Goal: Task Accomplishment & Management: Use online tool/utility

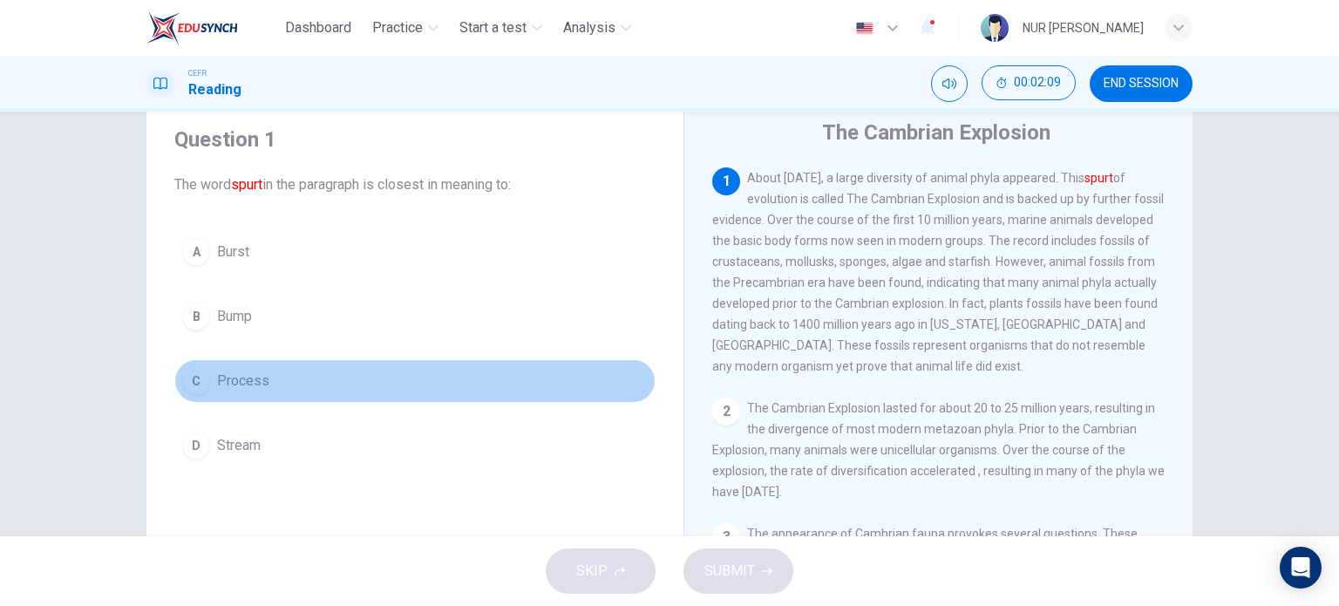
click at [207, 382] on button "C Process" at bounding box center [414, 381] width 481 height 44
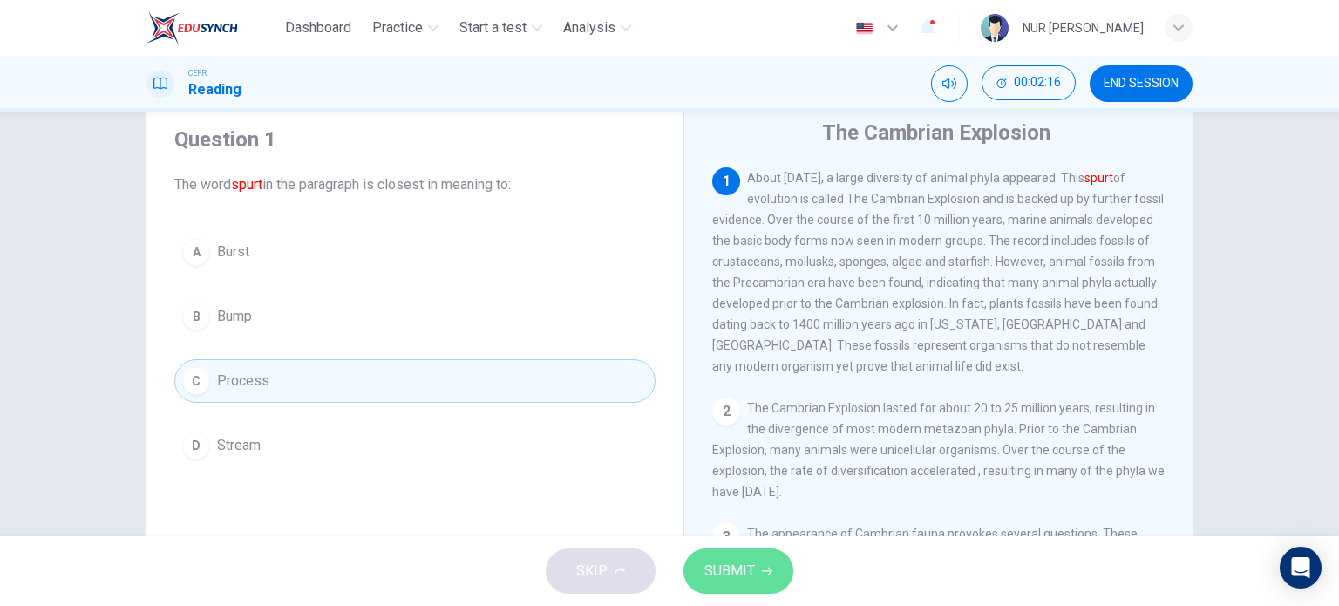
click at [716, 560] on span "SUBMIT" at bounding box center [729, 571] width 51 height 24
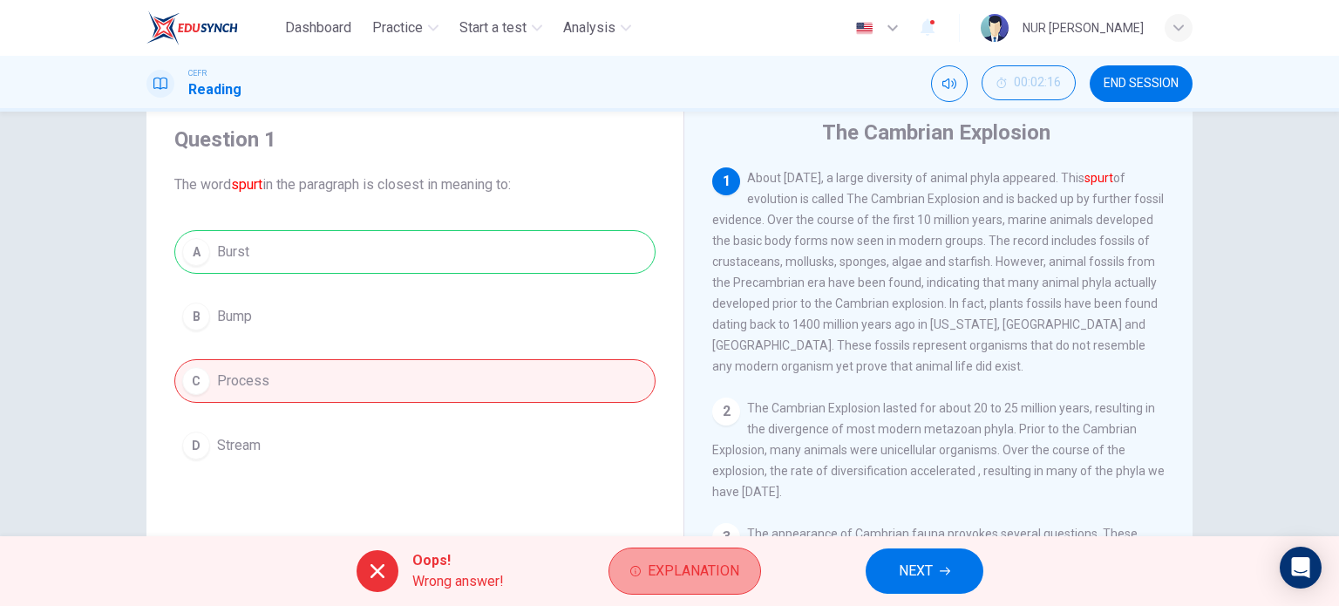
click at [652, 577] on span "Explanation" at bounding box center [694, 571] width 92 height 24
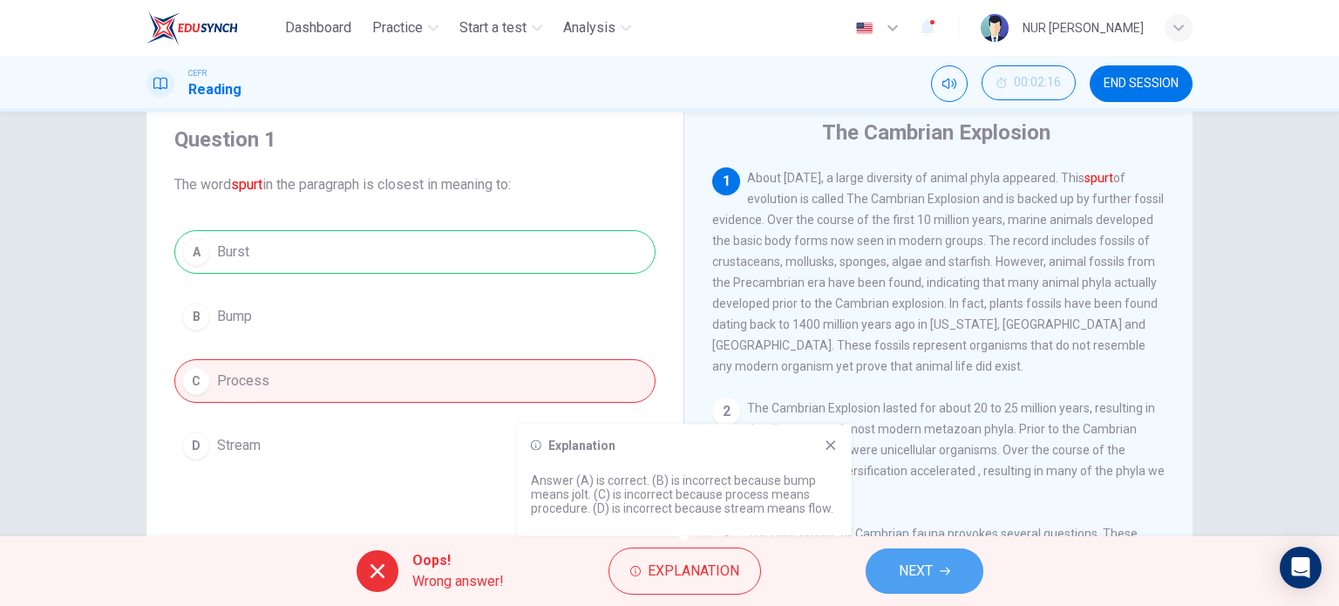
click at [887, 579] on button "NEXT" at bounding box center [924, 570] width 118 height 45
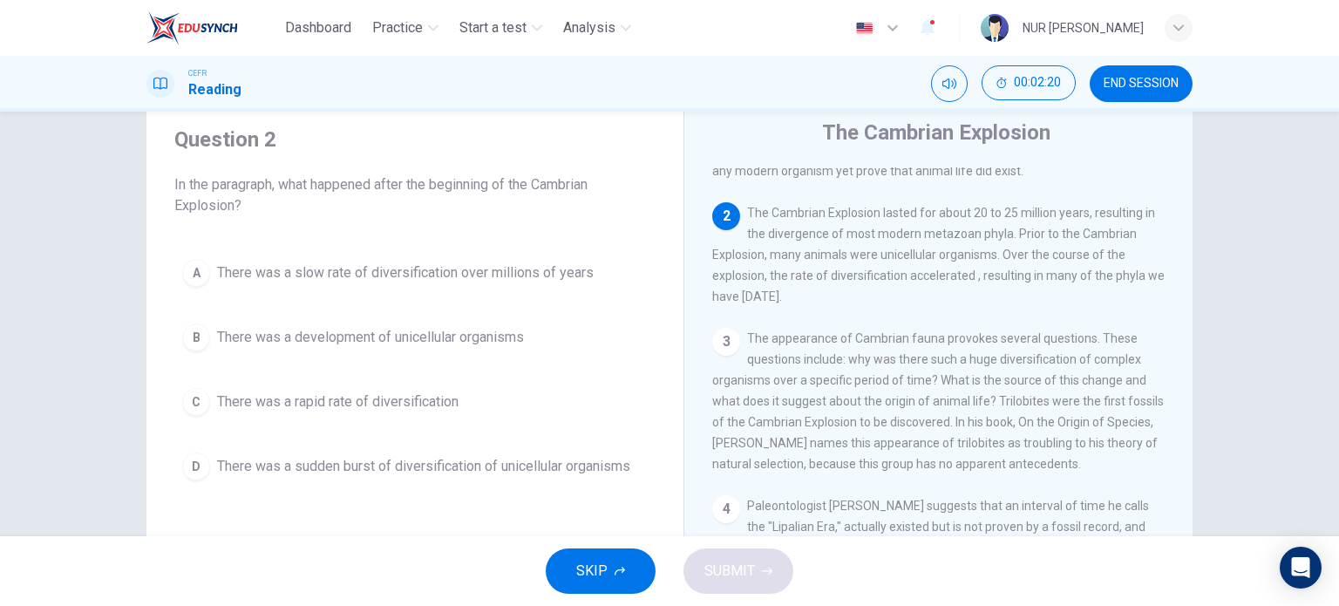
scroll to position [192, 0]
drag, startPoint x: 965, startPoint y: 250, endPoint x: 962, endPoint y: 260, distance: 9.9
click at [962, 260] on span "The Cambrian Explosion lasted for about 20 to 25 million years, resulting in th…" at bounding box center [938, 258] width 452 height 98
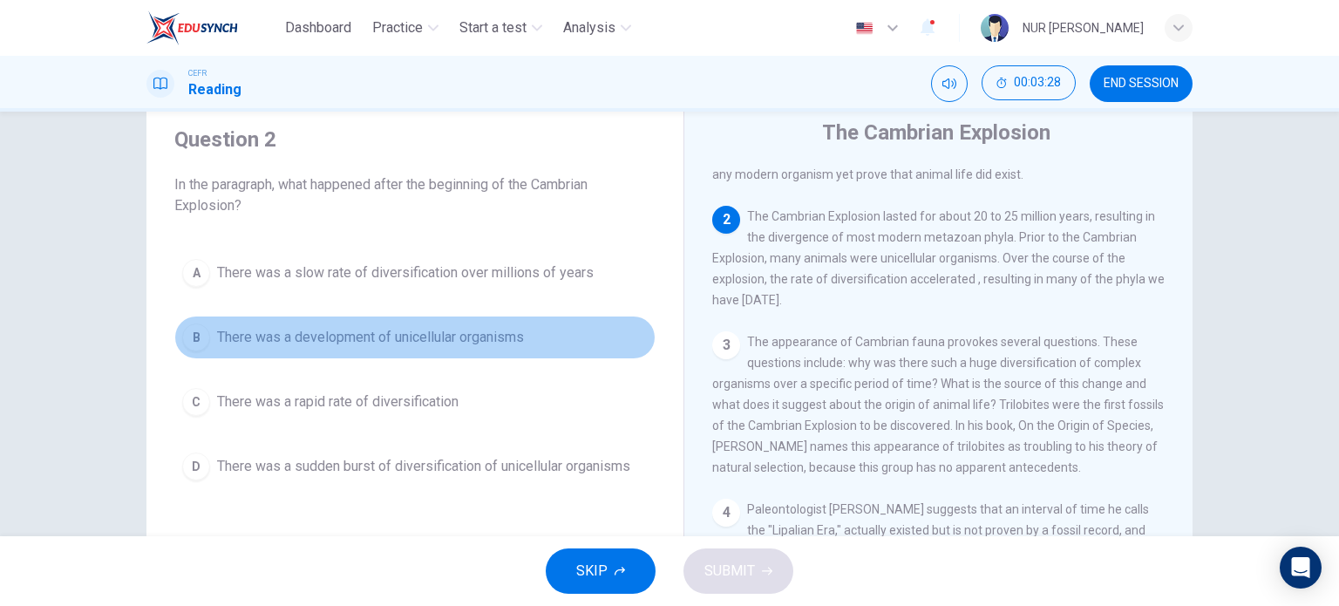
click at [458, 348] on button "B There was a development of unicellular organisms" at bounding box center [414, 338] width 481 height 44
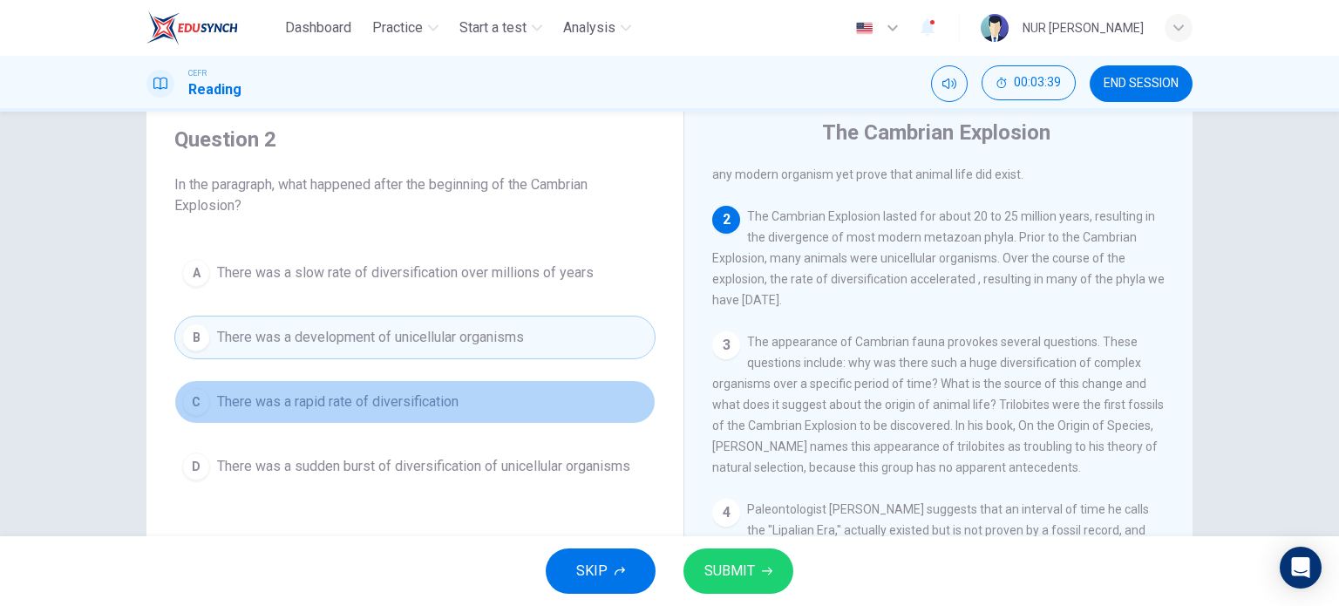
click at [600, 410] on button "C There was a rapid rate of diversification" at bounding box center [414, 402] width 481 height 44
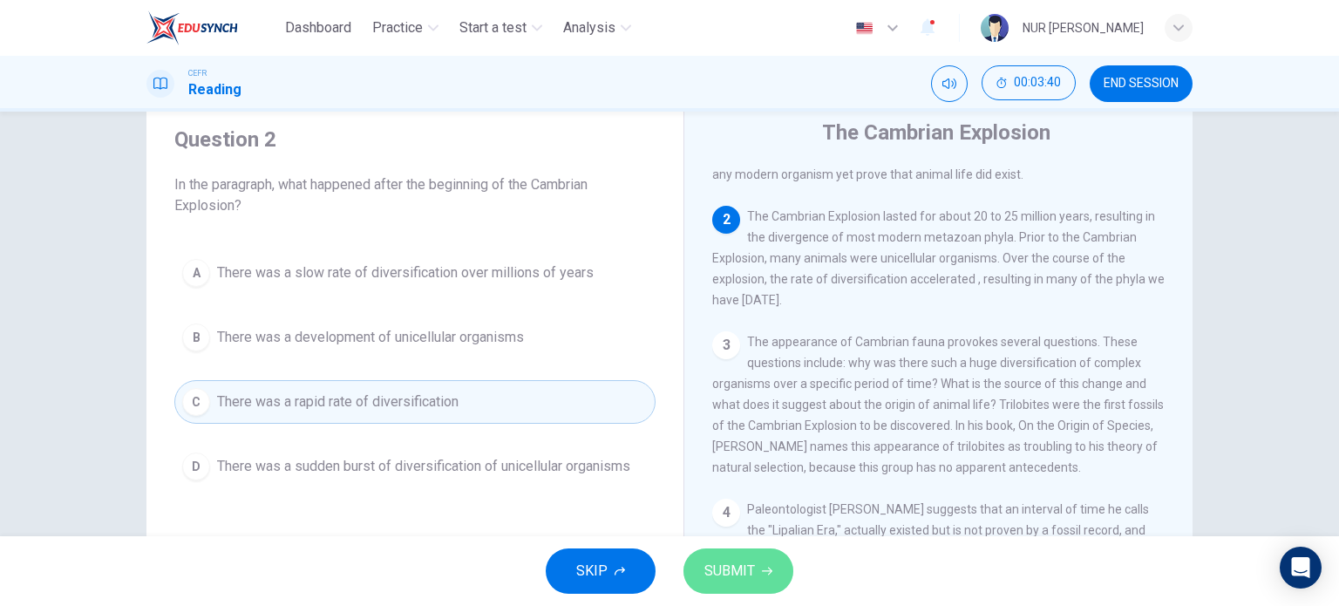
click at [735, 571] on span "SUBMIT" at bounding box center [729, 571] width 51 height 24
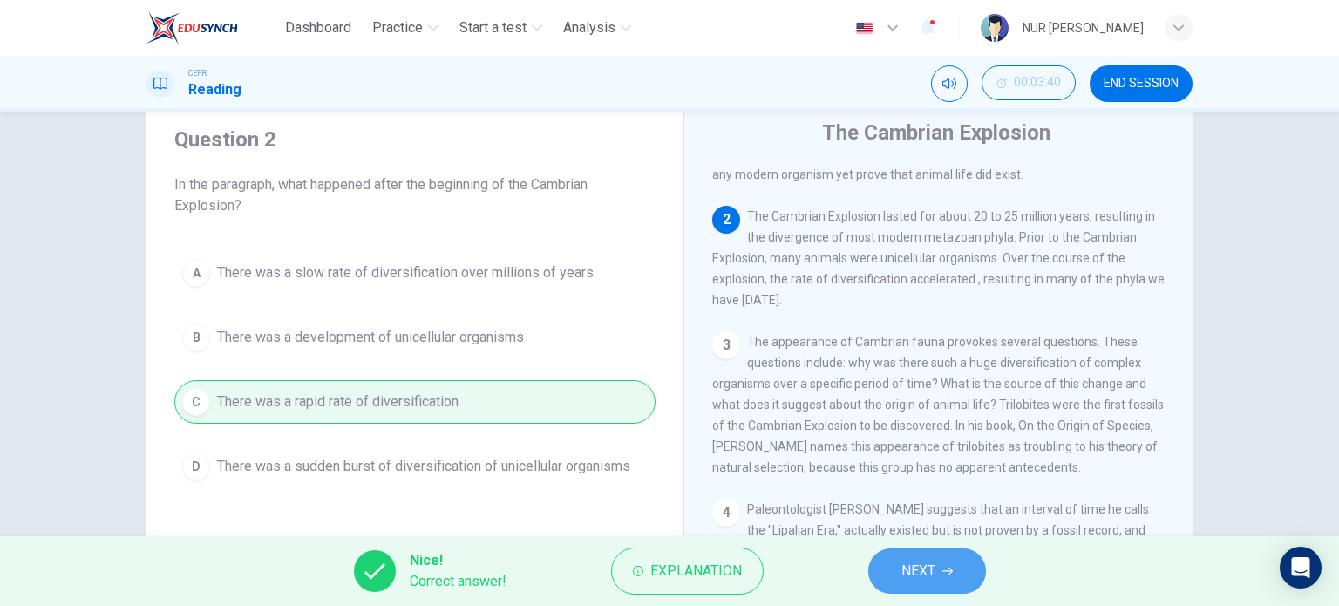
click at [892, 570] on button "NEXT" at bounding box center [927, 570] width 118 height 45
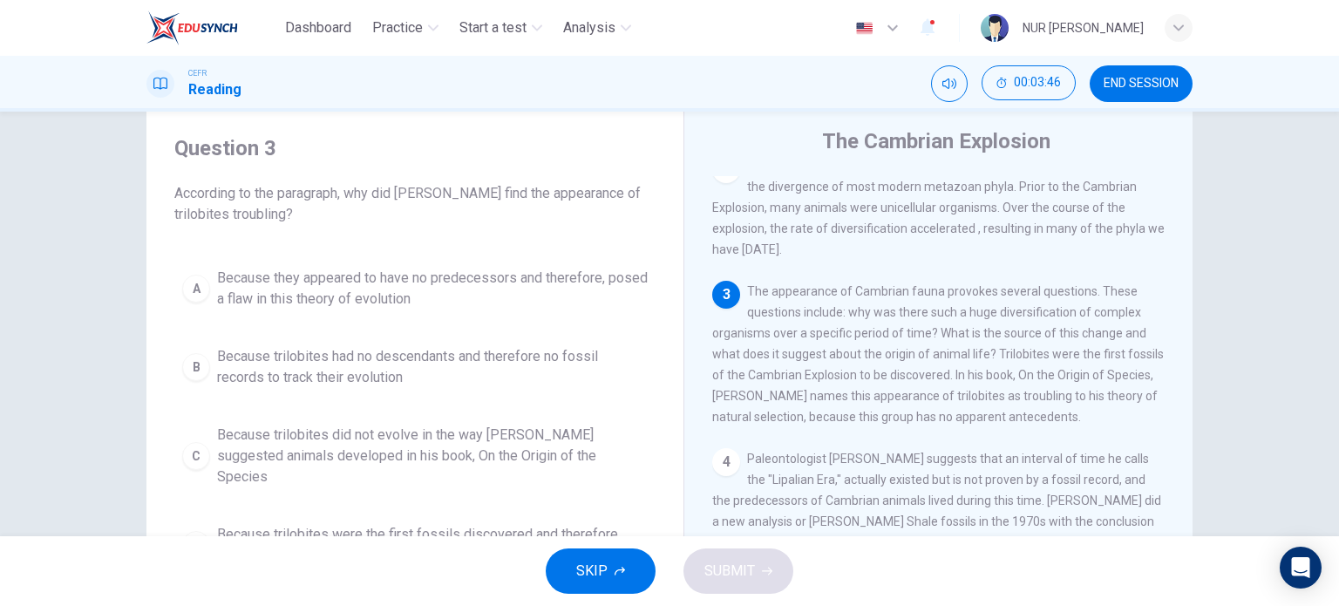
scroll to position [257, 0]
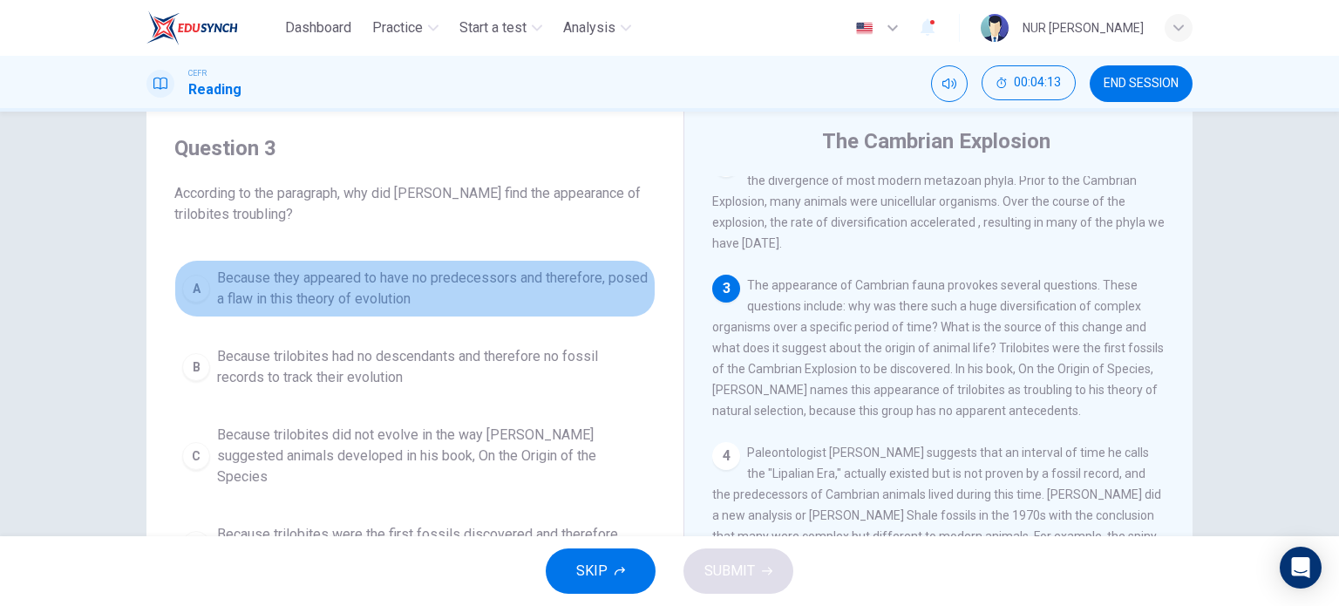
click at [537, 292] on span "Because they appeared to have no predecessors and therefore, posed a flaw in th…" at bounding box center [432, 289] width 431 height 42
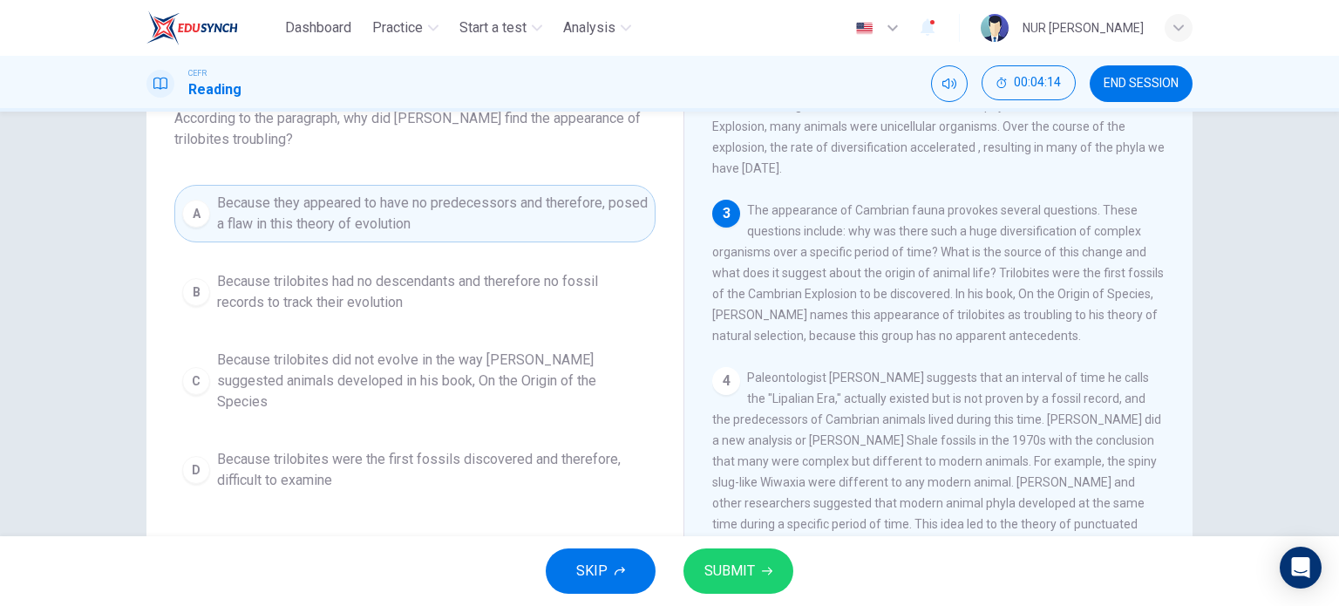
scroll to position [122, 0]
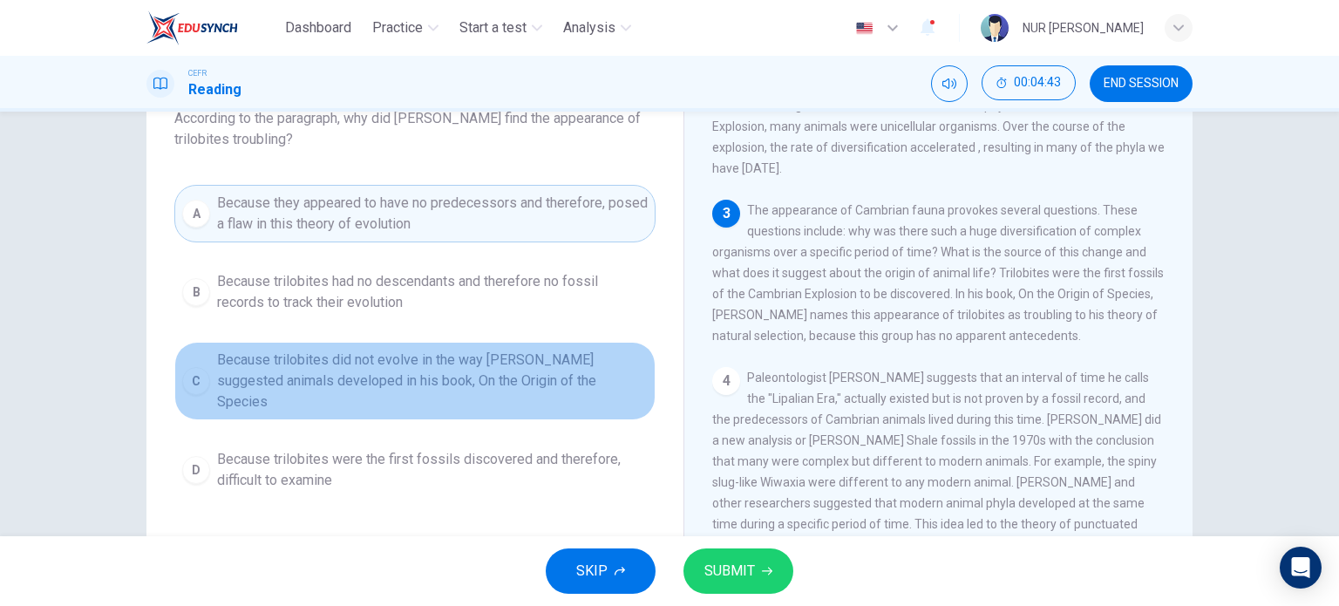
click at [537, 357] on span "Because trilobites did not evolve in the way [PERSON_NAME] suggested animals de…" at bounding box center [432, 380] width 431 height 63
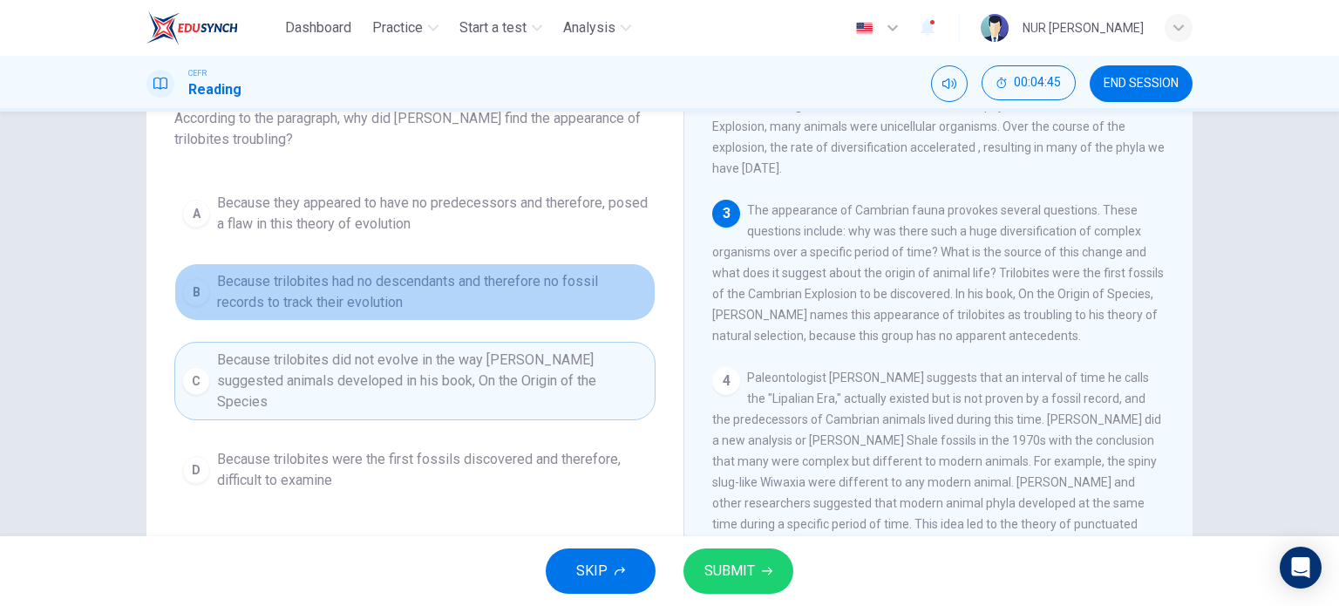
click at [559, 271] on span "Because trilobites had no descendants and therefore no fossil records to track …" at bounding box center [432, 292] width 431 height 42
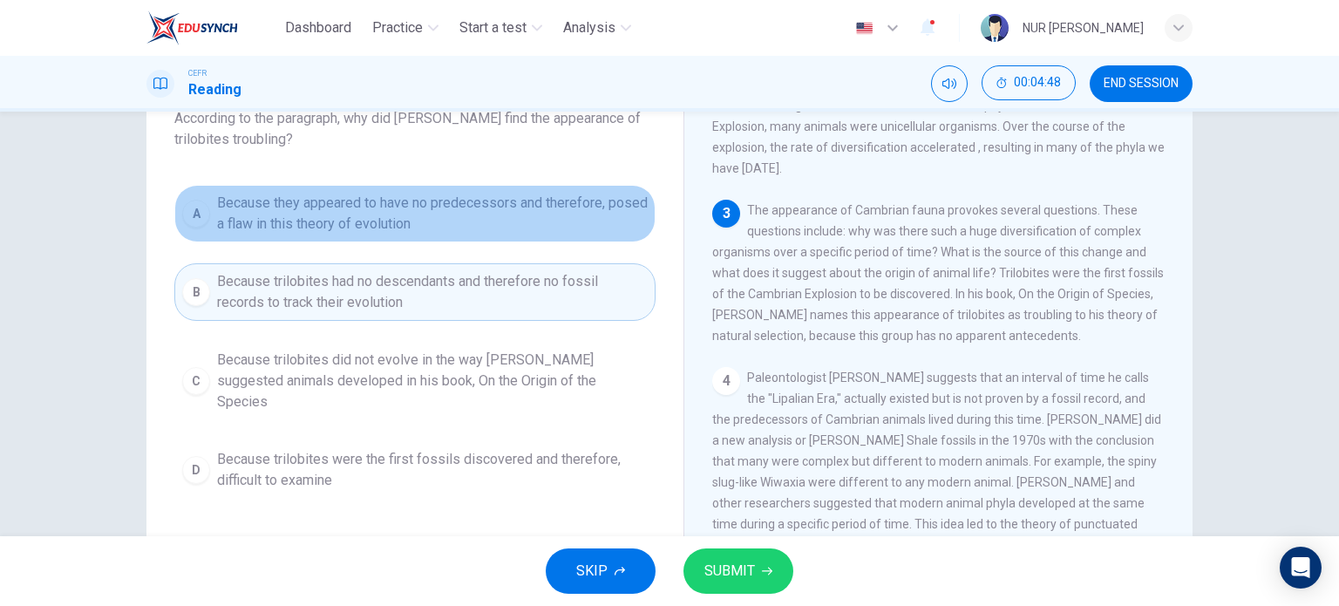
click at [571, 224] on span "Because they appeared to have no predecessors and therefore, posed a flaw in th…" at bounding box center [432, 214] width 431 height 42
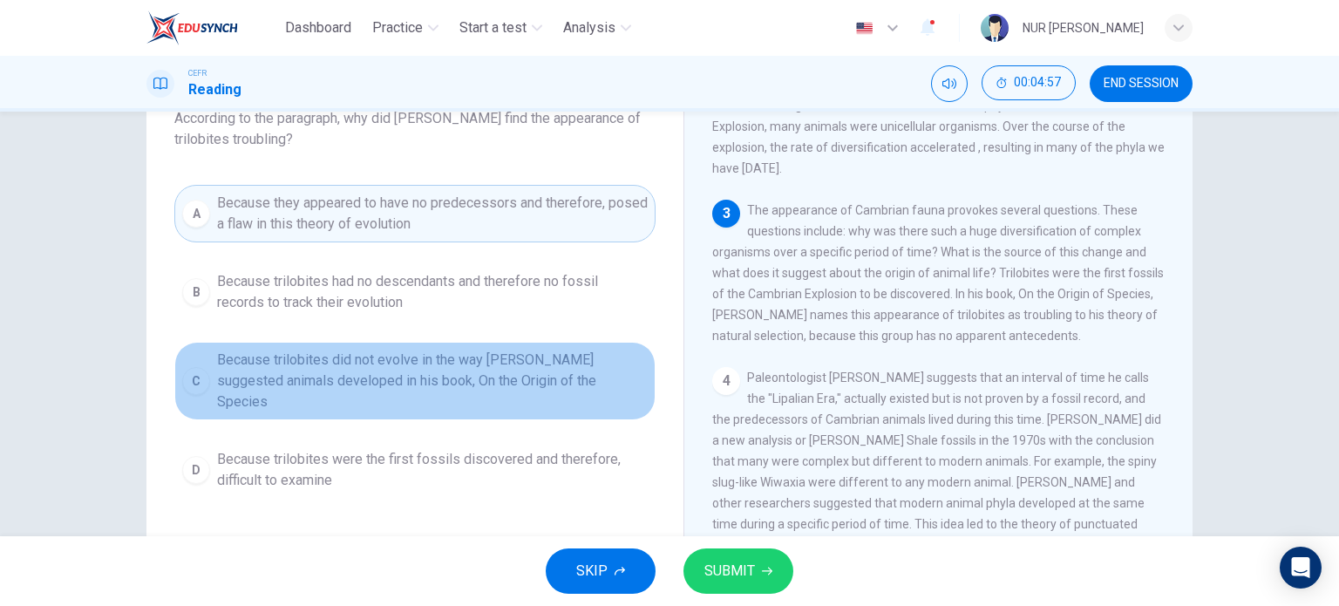
click at [541, 357] on span "Because trilobites did not evolve in the way [PERSON_NAME] suggested animals de…" at bounding box center [432, 380] width 431 height 63
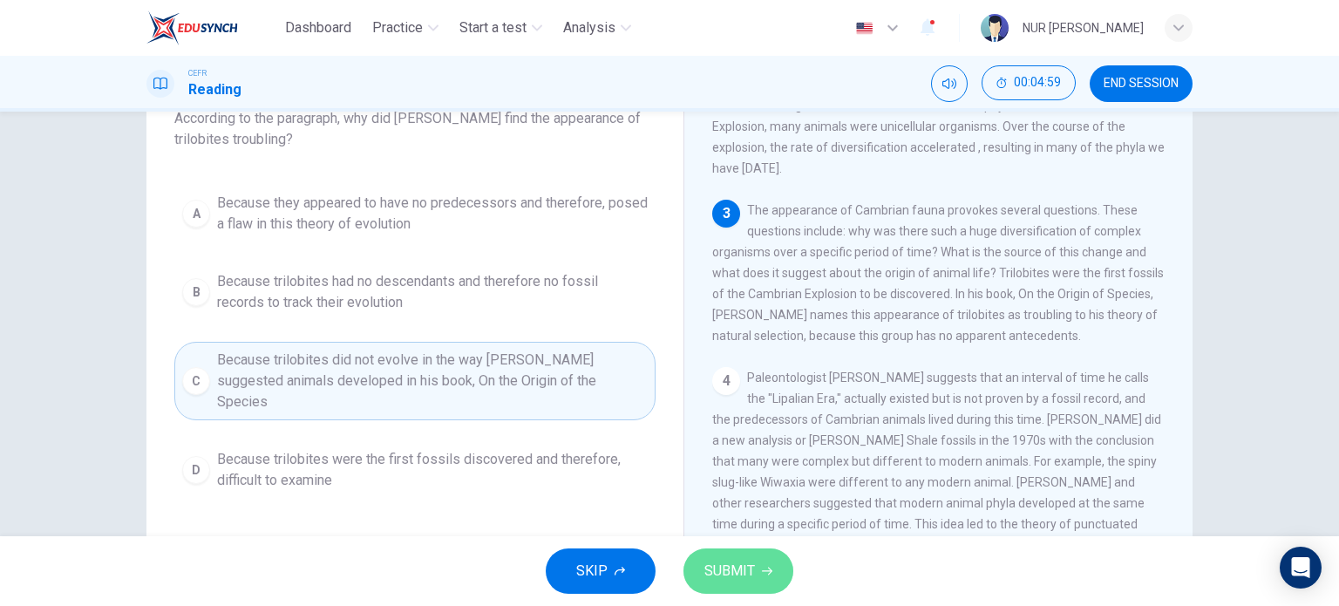
click at [751, 581] on span "SUBMIT" at bounding box center [729, 571] width 51 height 24
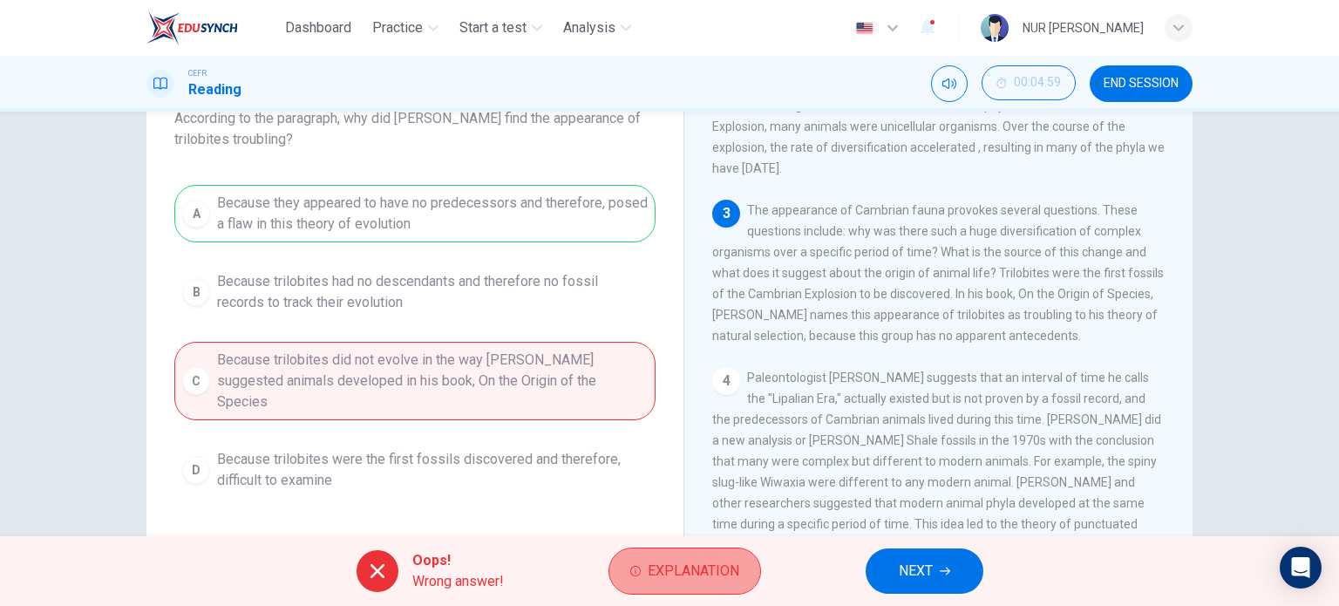
click at [648, 580] on span "Explanation" at bounding box center [694, 571] width 92 height 24
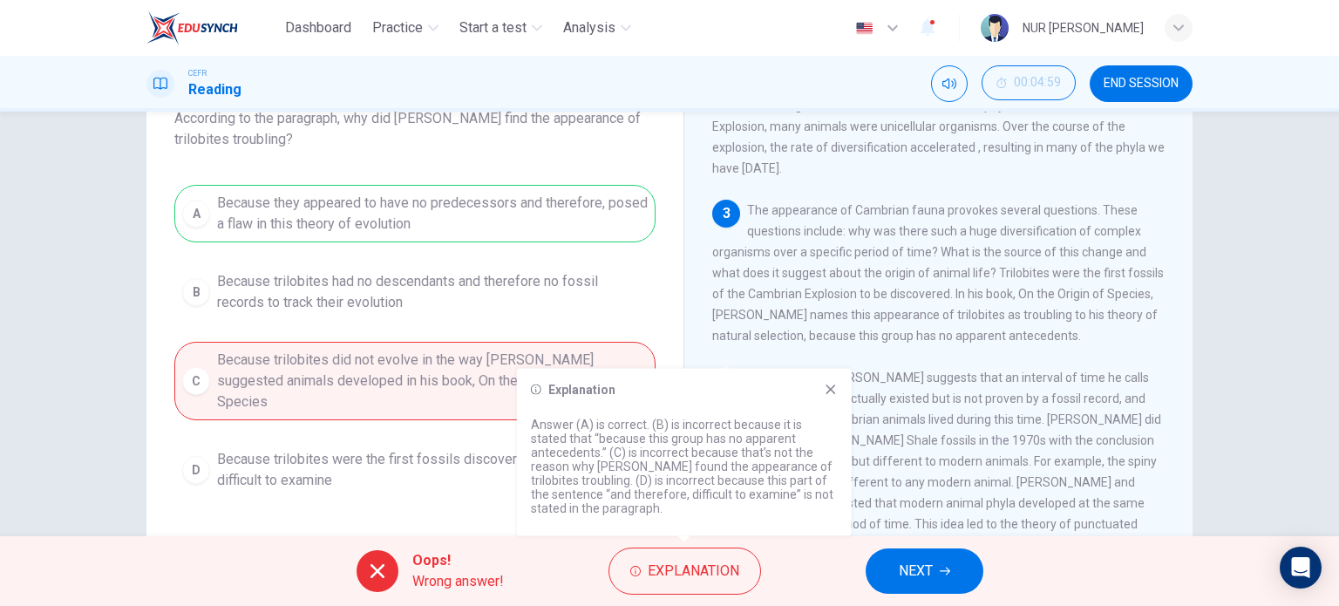
drag, startPoint x: 760, startPoint y: 488, endPoint x: 916, endPoint y: 569, distance: 175.8
click at [916, 569] on body "Dashboard Practice Start a test Analysis English en ​ NUR [PERSON_NAME] CEFR Re…" at bounding box center [669, 303] width 1339 height 606
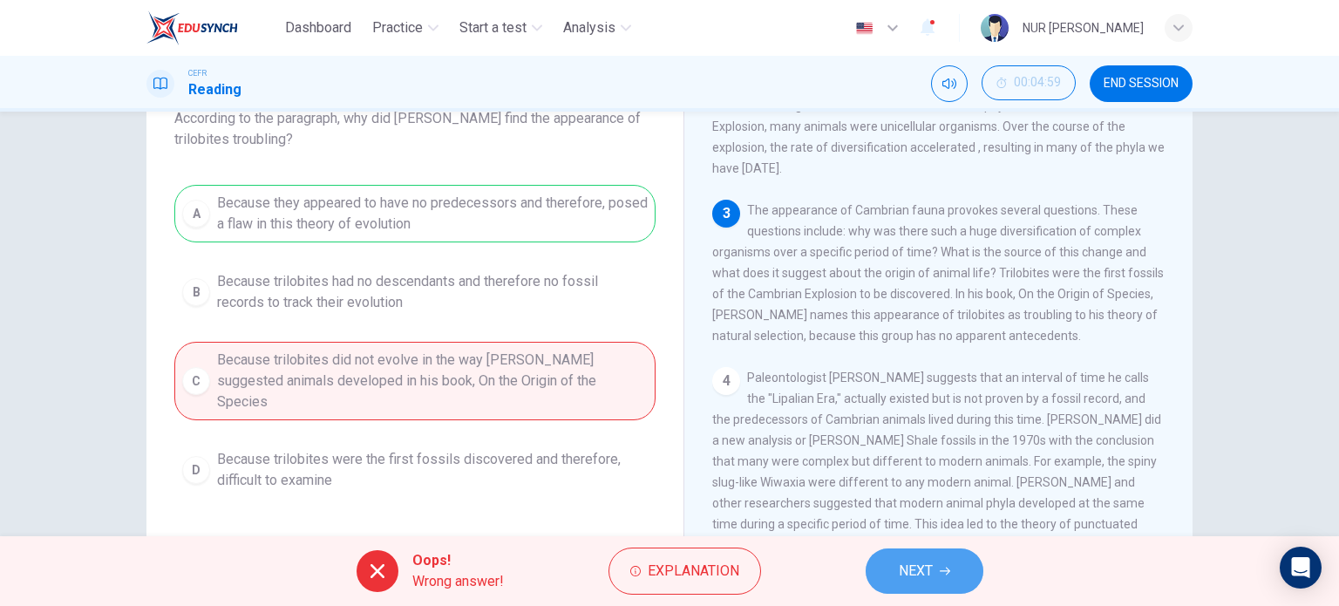
click at [916, 569] on span "NEXT" at bounding box center [916, 571] width 34 height 24
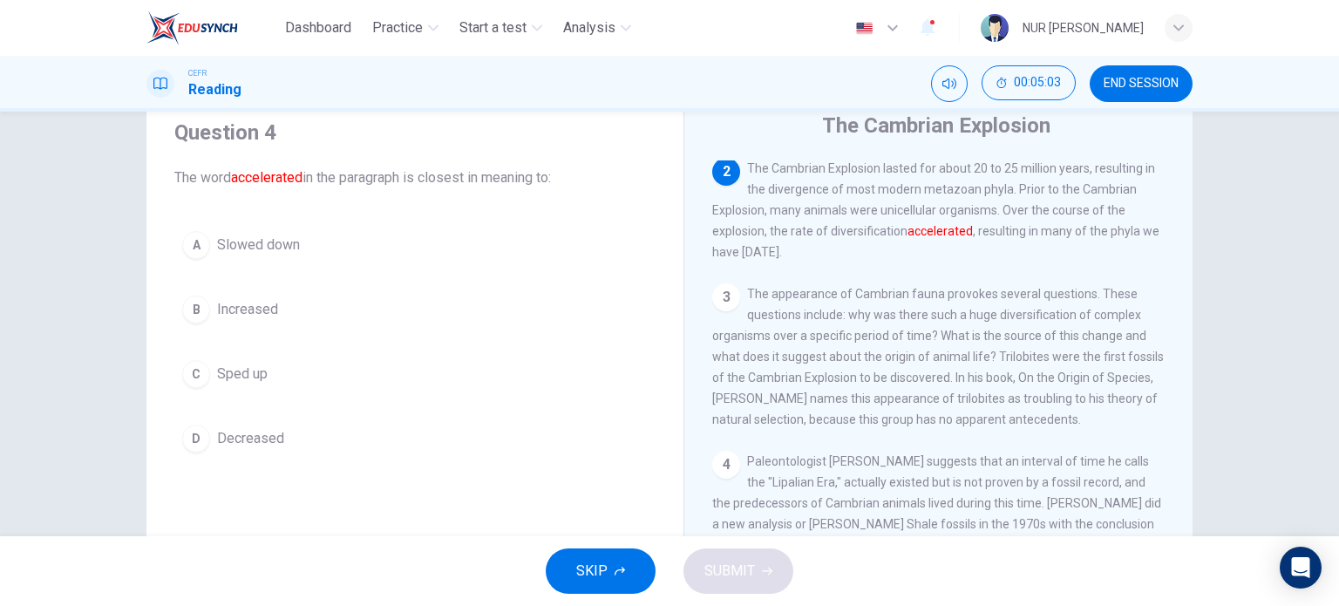
scroll to position [65, 0]
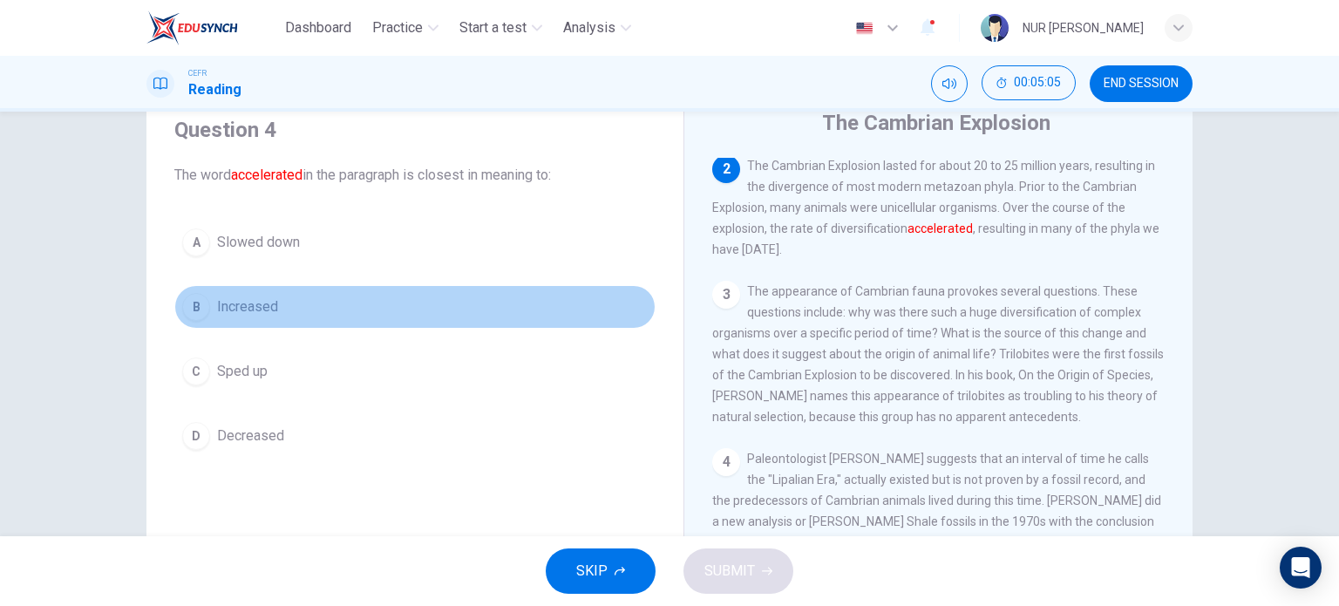
click at [275, 316] on button "B Increased" at bounding box center [414, 307] width 481 height 44
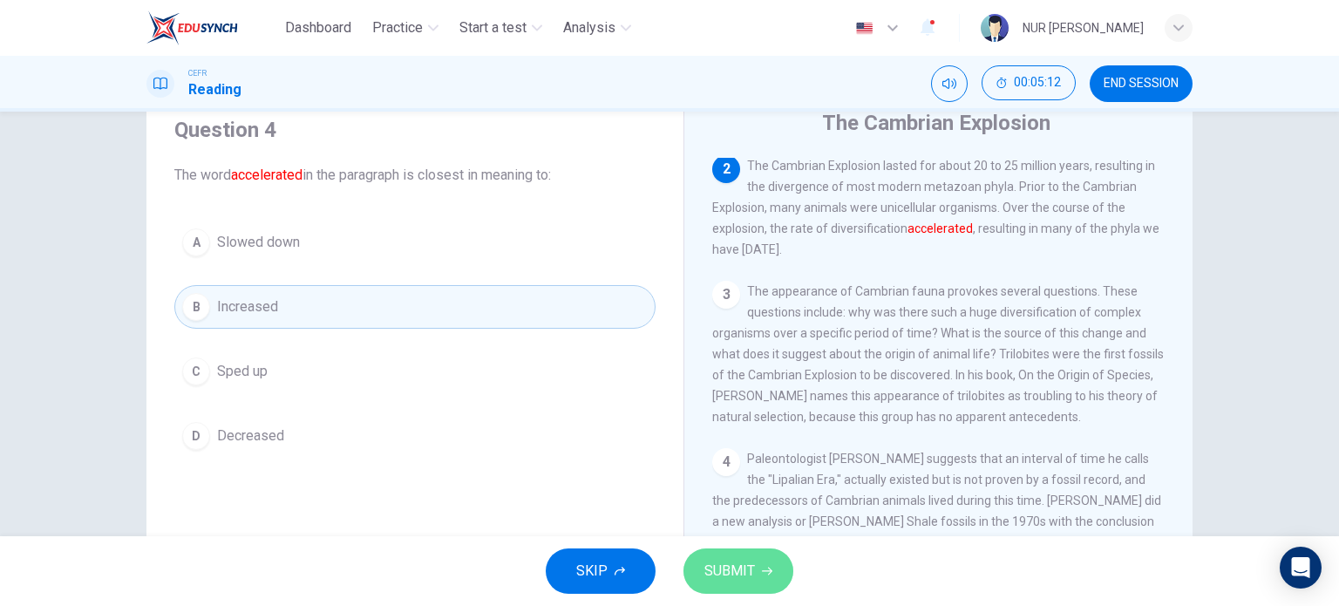
click at [723, 560] on span "SUBMIT" at bounding box center [729, 571] width 51 height 24
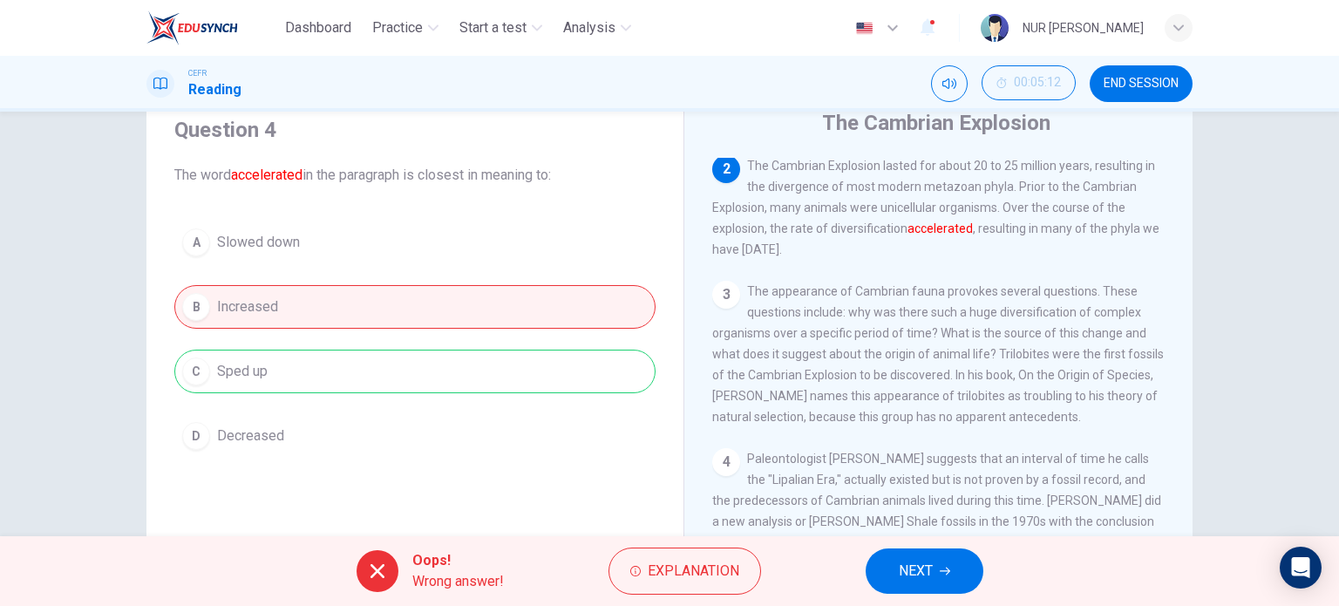
drag, startPoint x: 554, startPoint y: 349, endPoint x: 678, endPoint y: 515, distance: 206.7
click at [678, 515] on div "Question 4 The word accelerated in the paragraph is closest in meaning to: A Sl…" at bounding box center [669, 384] width 1046 height 606
click at [653, 567] on span "Explanation" at bounding box center [694, 571] width 92 height 24
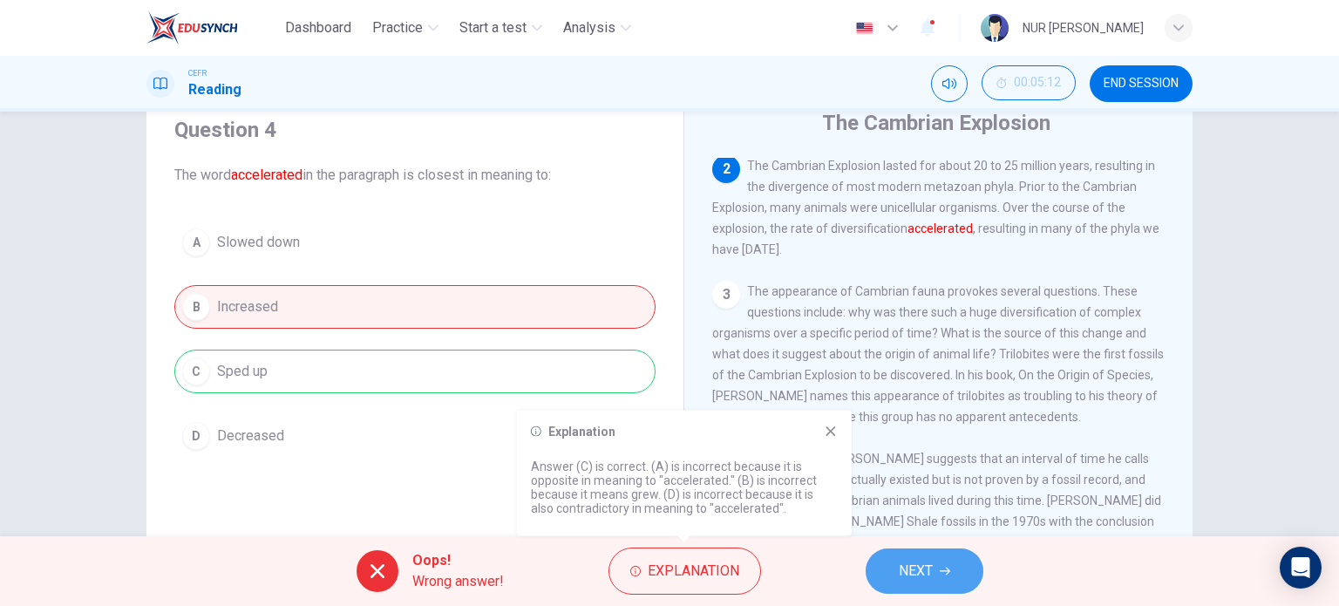
click at [896, 573] on button "NEXT" at bounding box center [924, 570] width 118 height 45
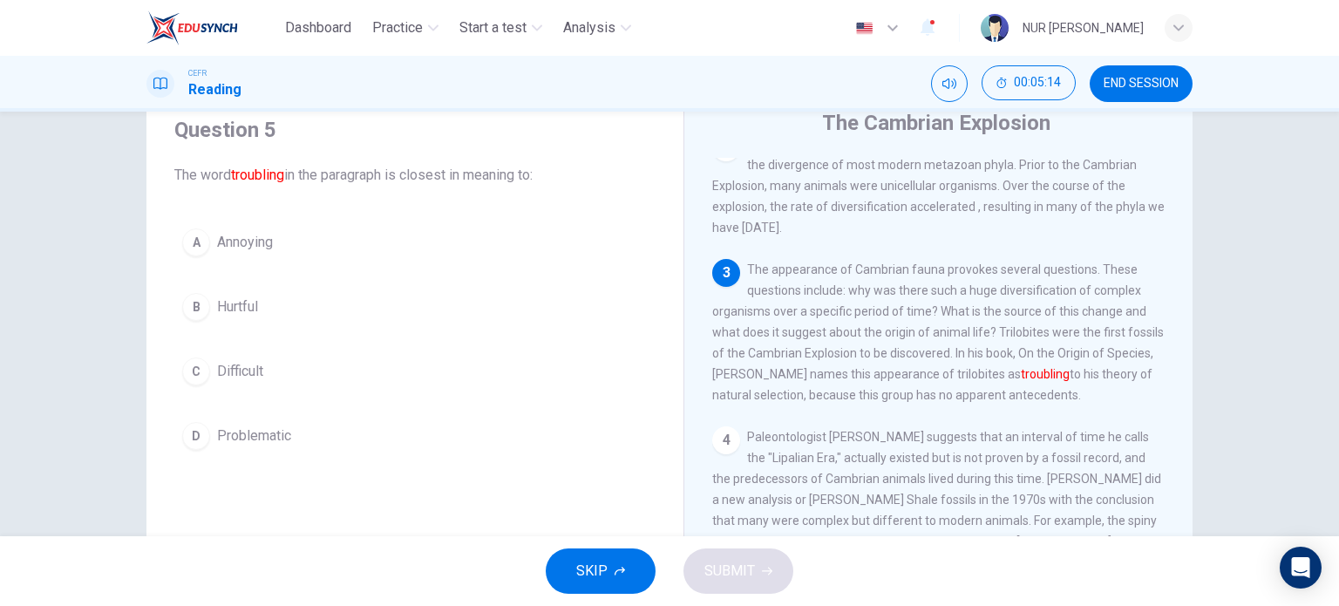
scroll to position [254, 0]
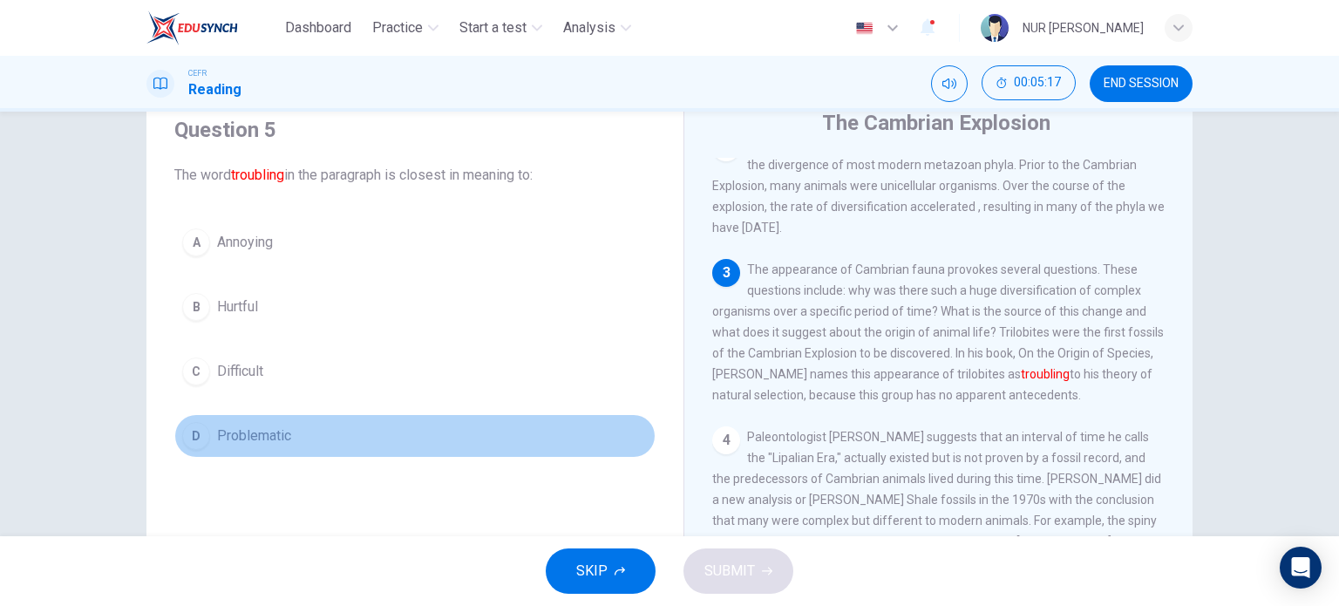
click at [272, 419] on button "D Problematic" at bounding box center [414, 436] width 481 height 44
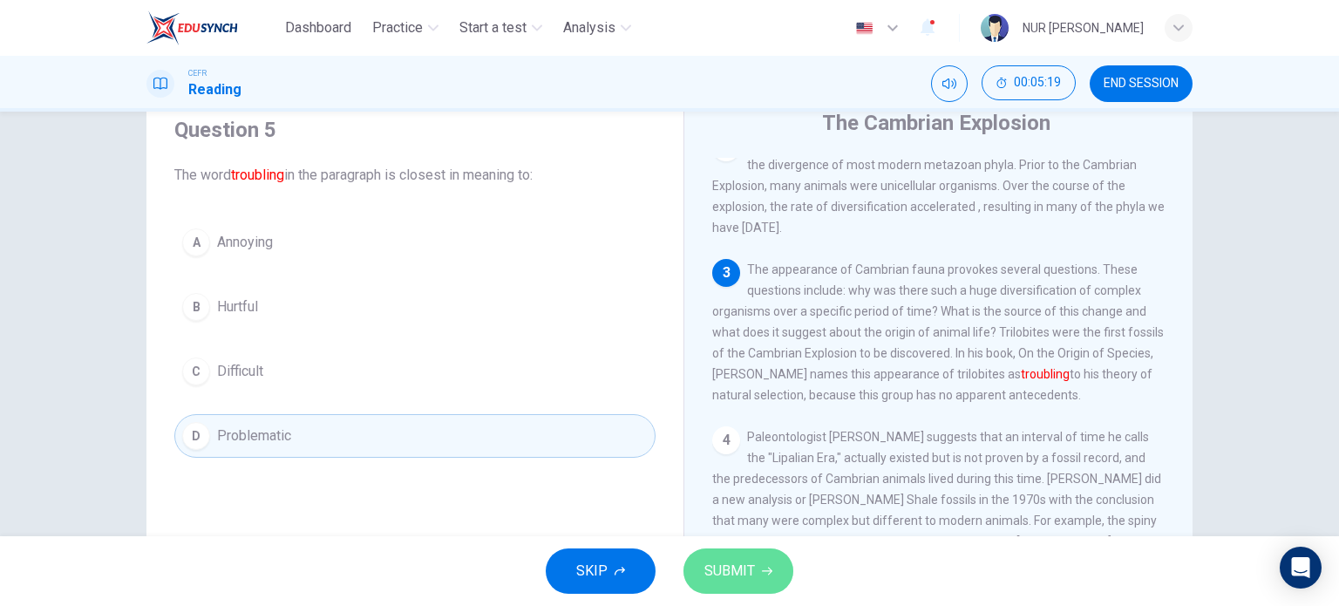
click at [781, 580] on button "SUBMIT" at bounding box center [738, 570] width 110 height 45
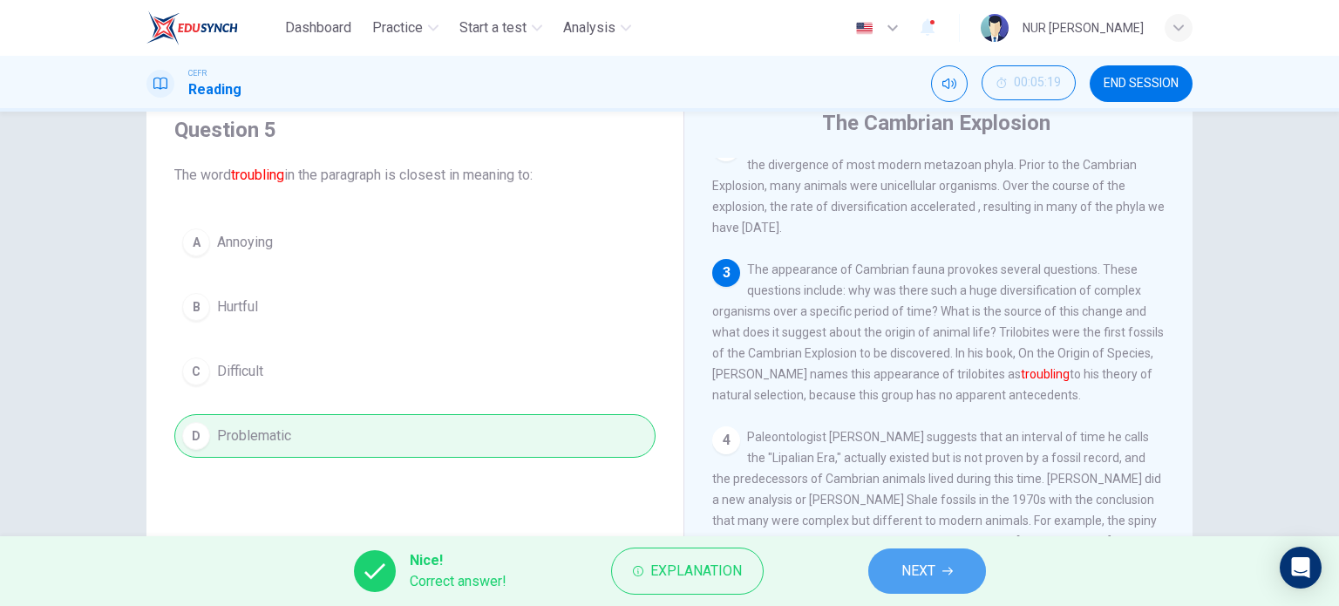
click at [906, 554] on button "NEXT" at bounding box center [927, 570] width 118 height 45
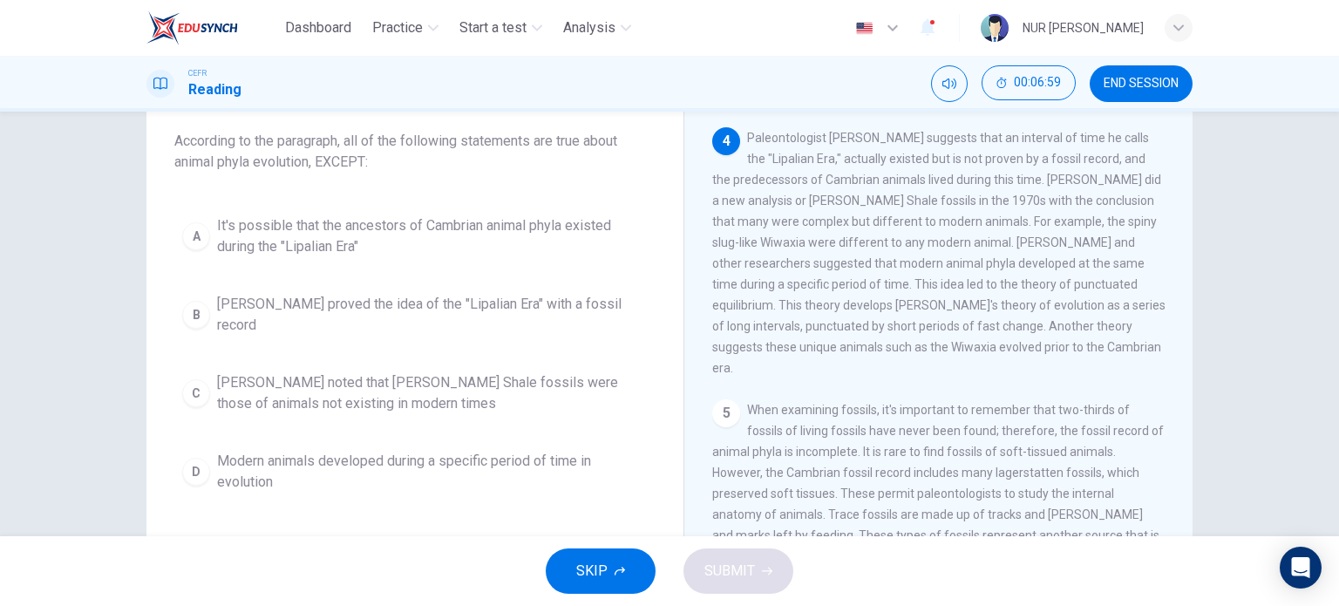
scroll to position [100, 0]
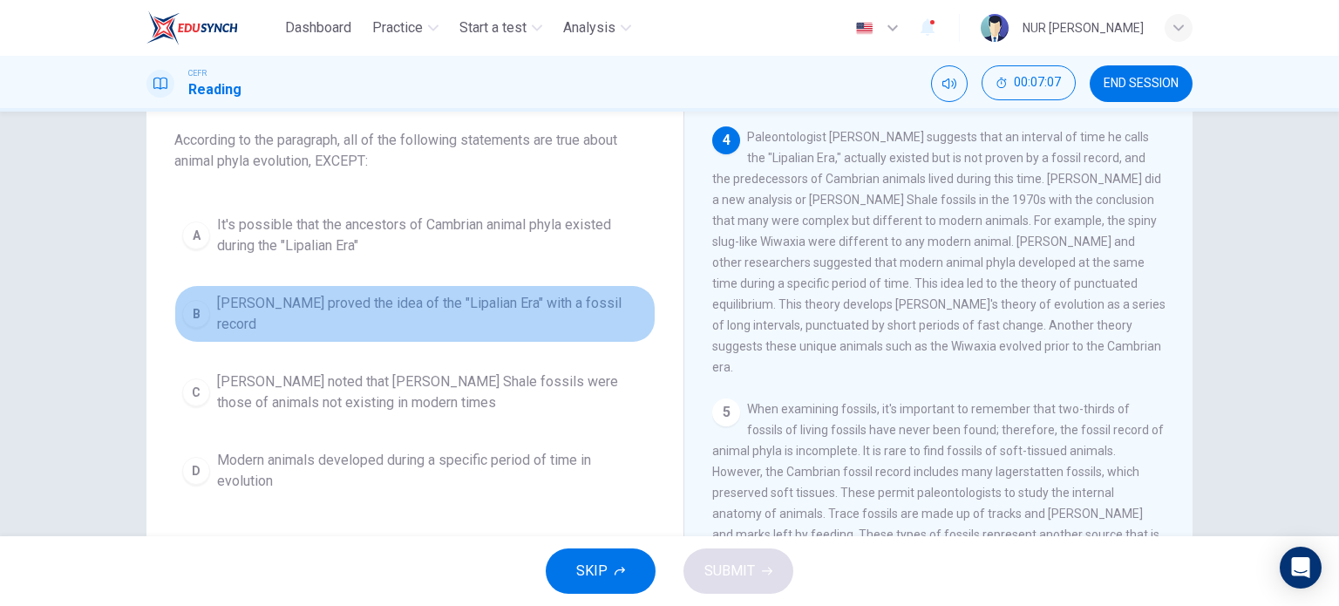
click at [494, 324] on span "[PERSON_NAME] proved the idea of the "Lipalian Era" with a fossil record" at bounding box center [432, 314] width 431 height 42
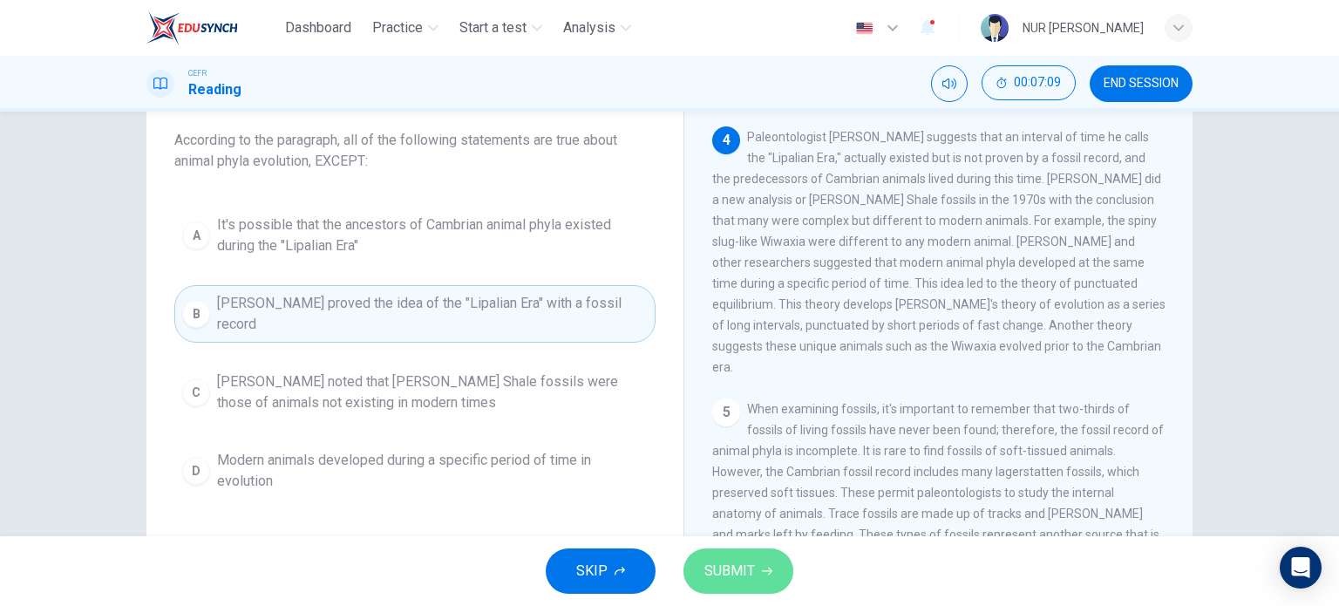
click at [725, 557] on button "SUBMIT" at bounding box center [738, 570] width 110 height 45
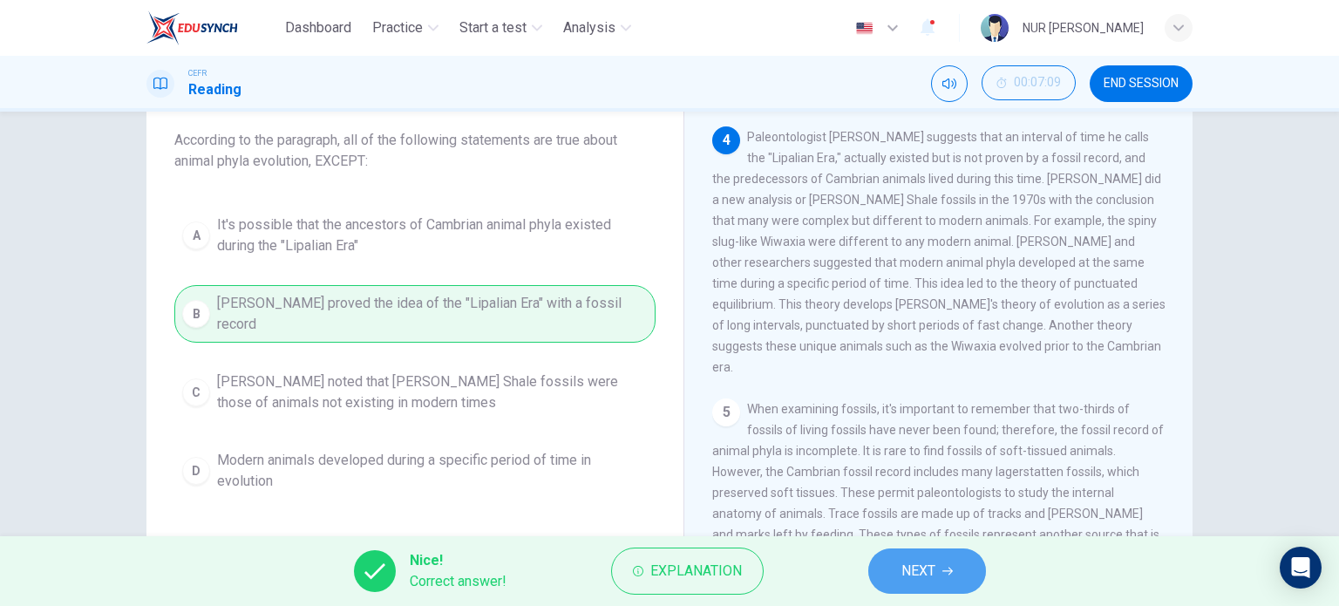
click at [931, 564] on span "NEXT" at bounding box center [918, 571] width 34 height 24
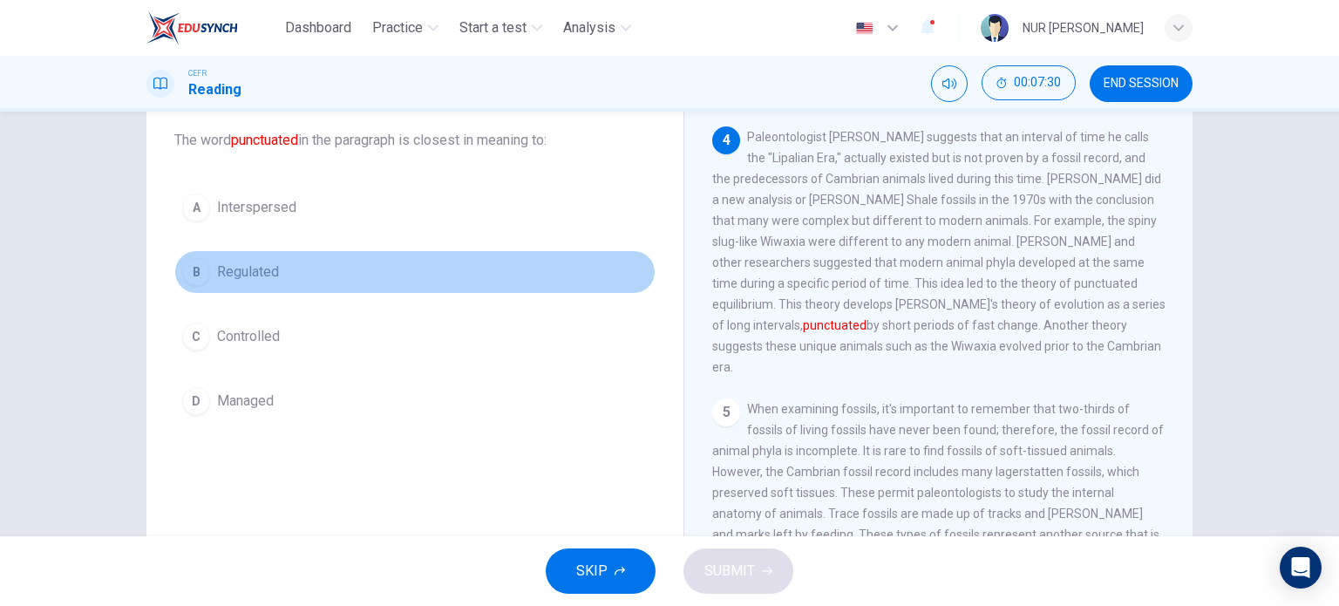
click at [232, 283] on button "B Regulated" at bounding box center [414, 272] width 481 height 44
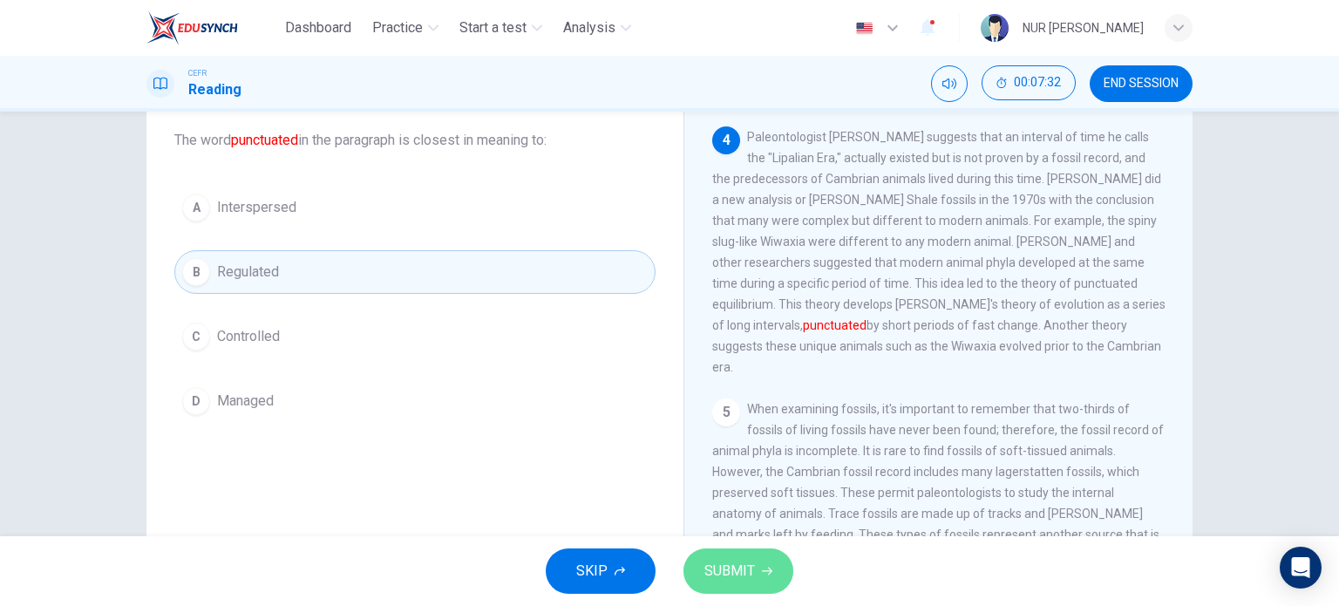
click at [725, 563] on span "SUBMIT" at bounding box center [729, 571] width 51 height 24
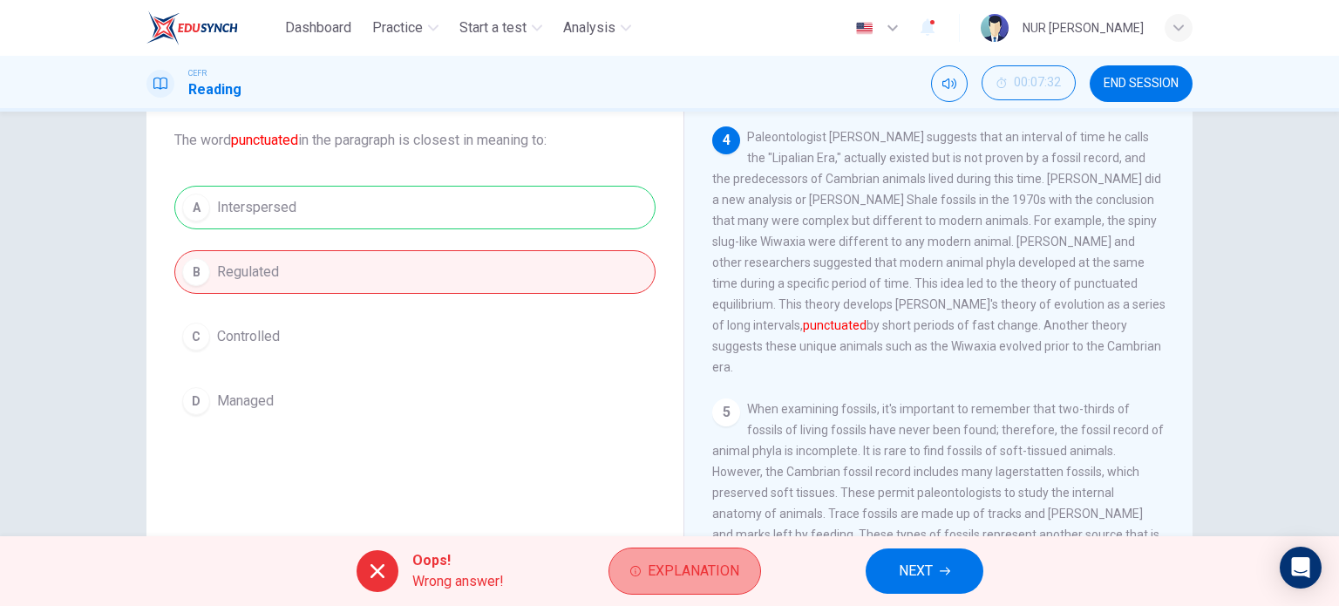
click at [679, 563] on span "Explanation" at bounding box center [694, 571] width 92 height 24
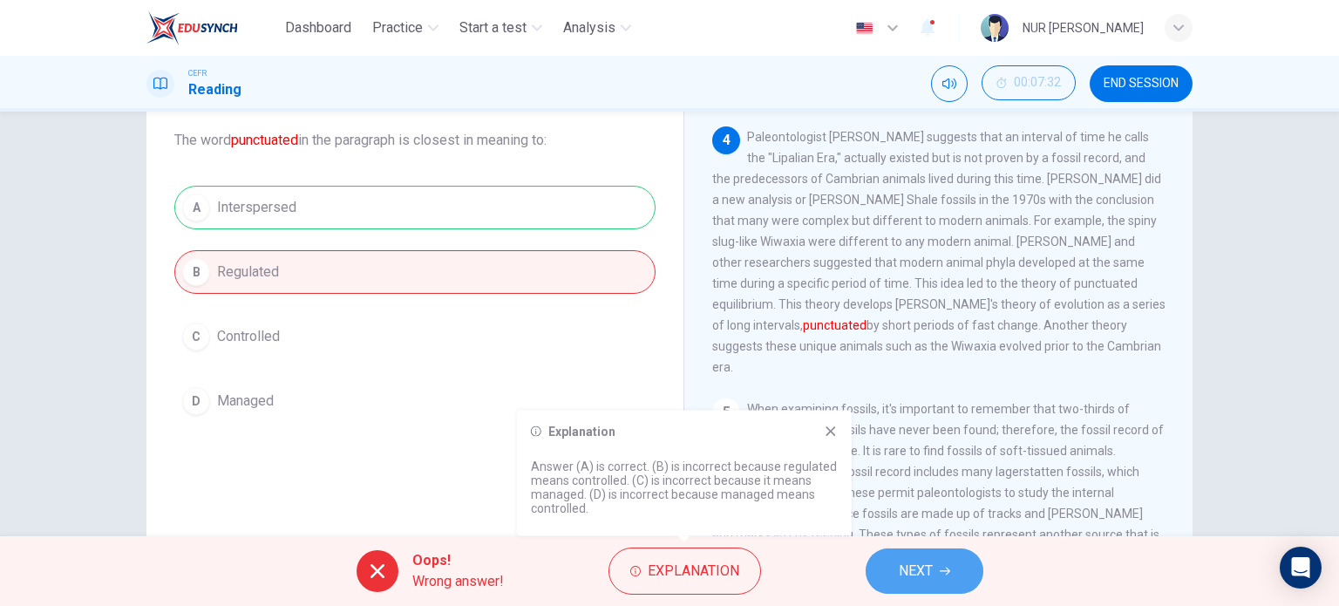
click at [898, 553] on button "NEXT" at bounding box center [924, 570] width 118 height 45
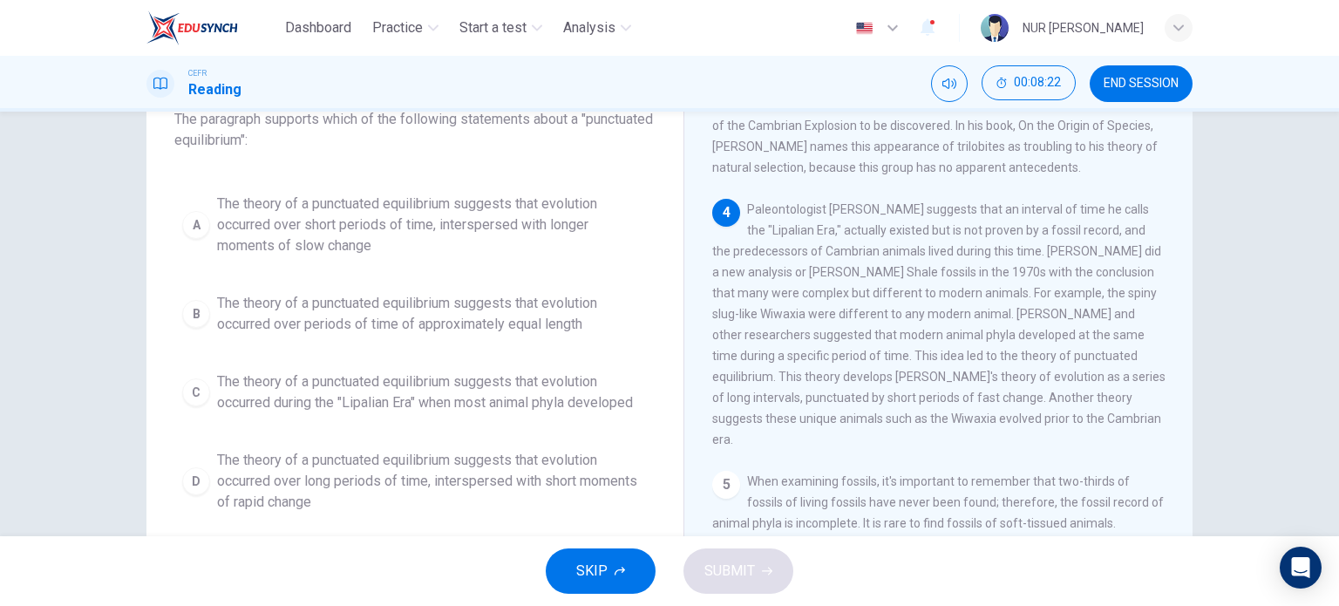
scroll to position [122, 0]
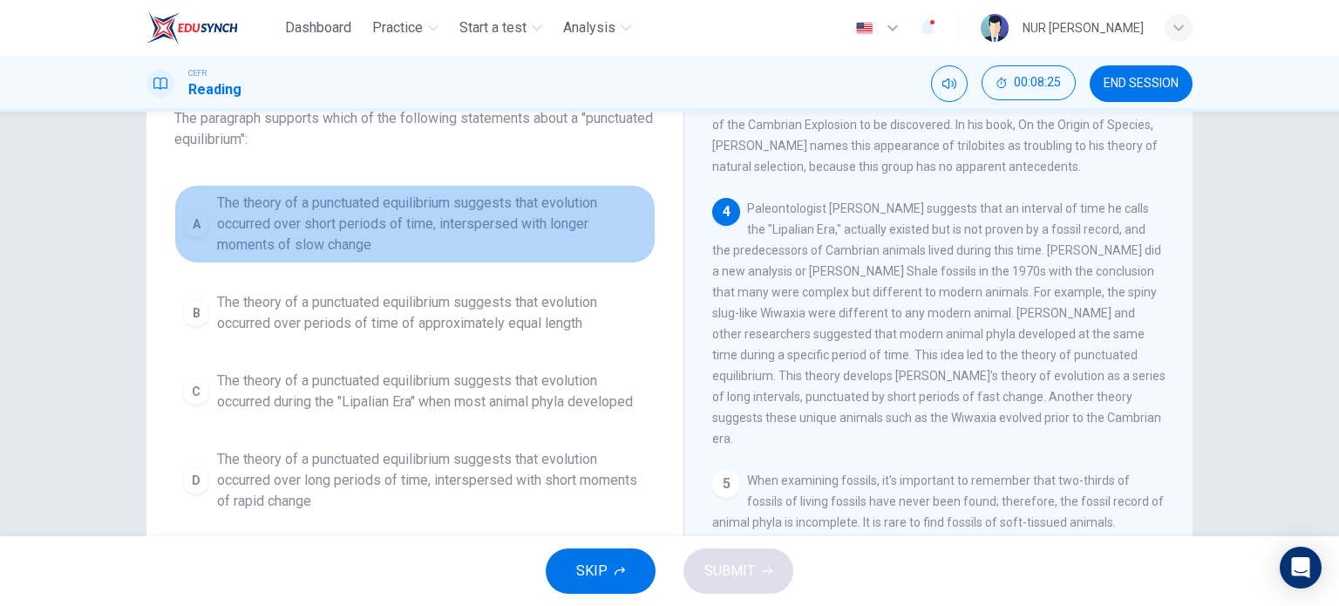
click at [370, 247] on span "The theory of a punctuated equilibrium suggests that evolution occurred over sh…" at bounding box center [432, 224] width 431 height 63
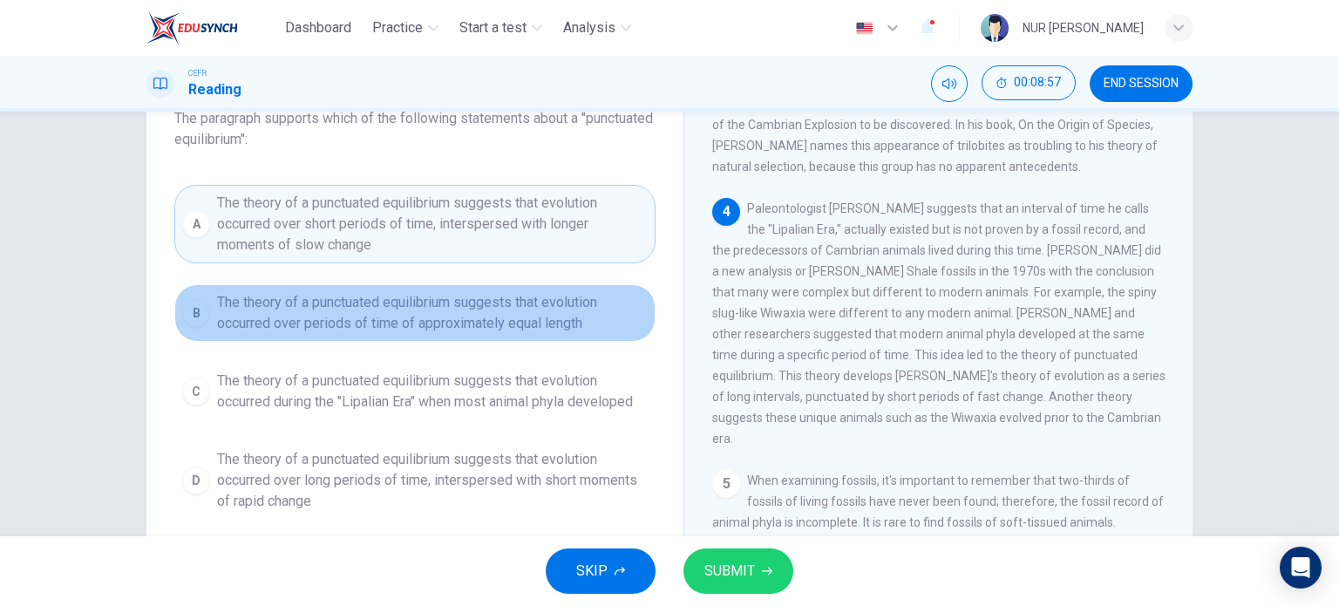
click at [587, 323] on span "The theory of a punctuated equilibrium suggests that evolution occurred over pe…" at bounding box center [432, 313] width 431 height 42
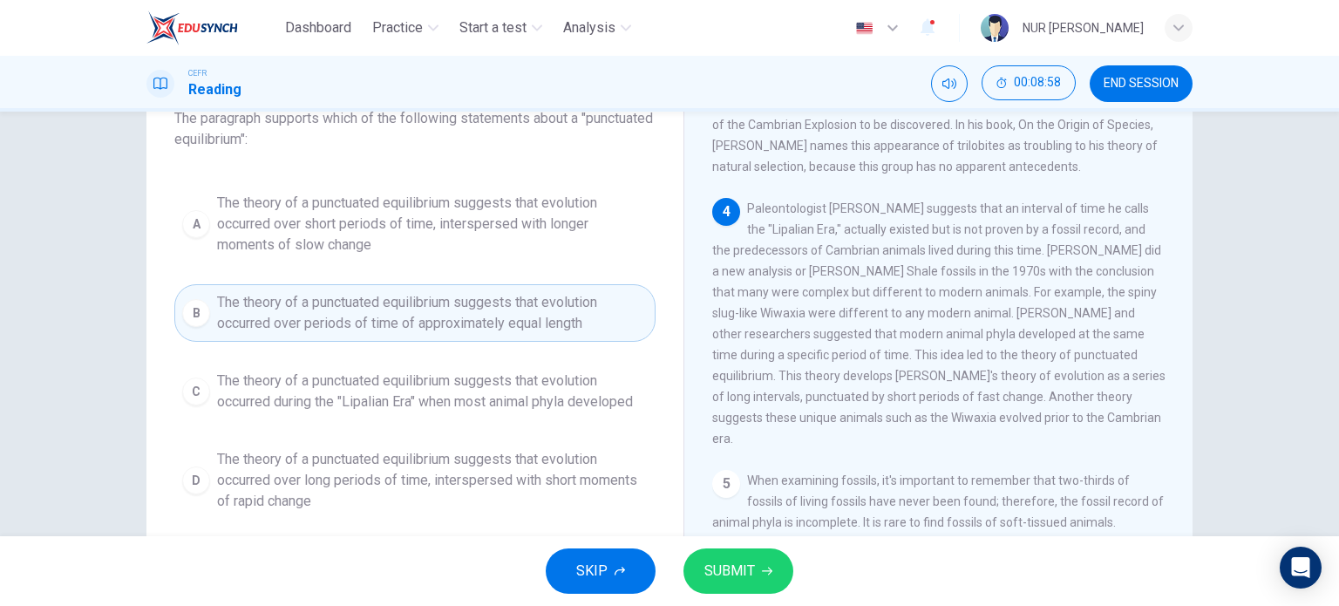
click at [736, 564] on span "SUBMIT" at bounding box center [729, 571] width 51 height 24
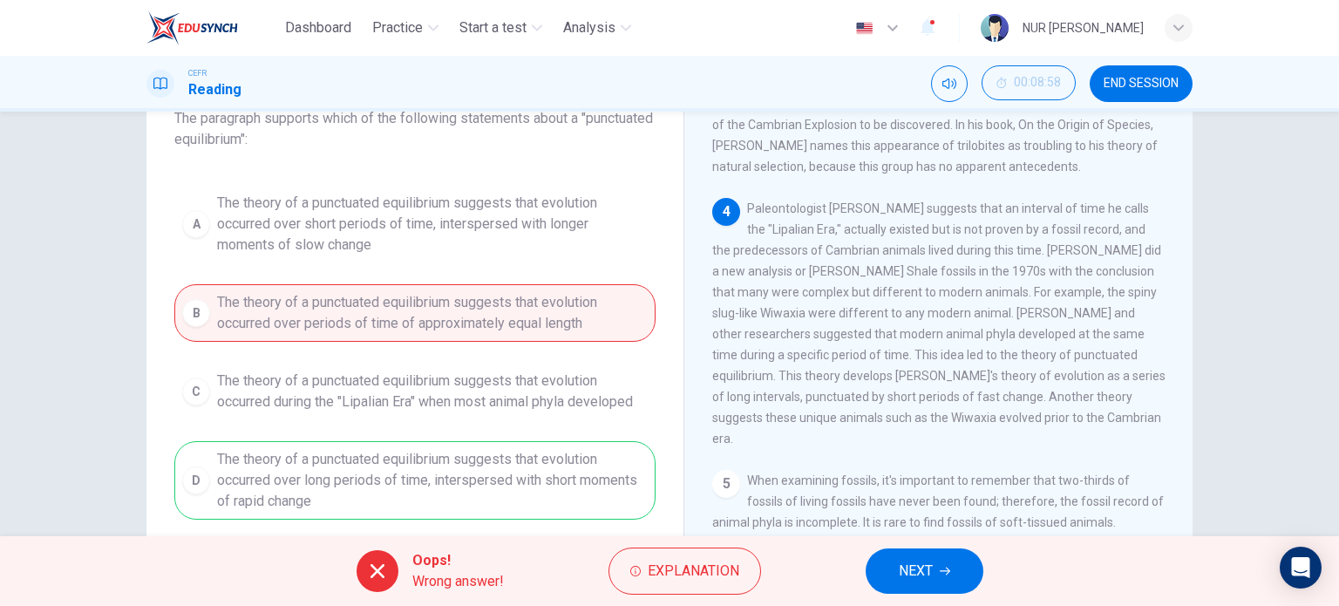
click at [576, 487] on div "A The theory of a punctuated equilibrium suggests that evolution occurred over …" at bounding box center [414, 352] width 481 height 335
click at [924, 554] on button "NEXT" at bounding box center [924, 570] width 118 height 45
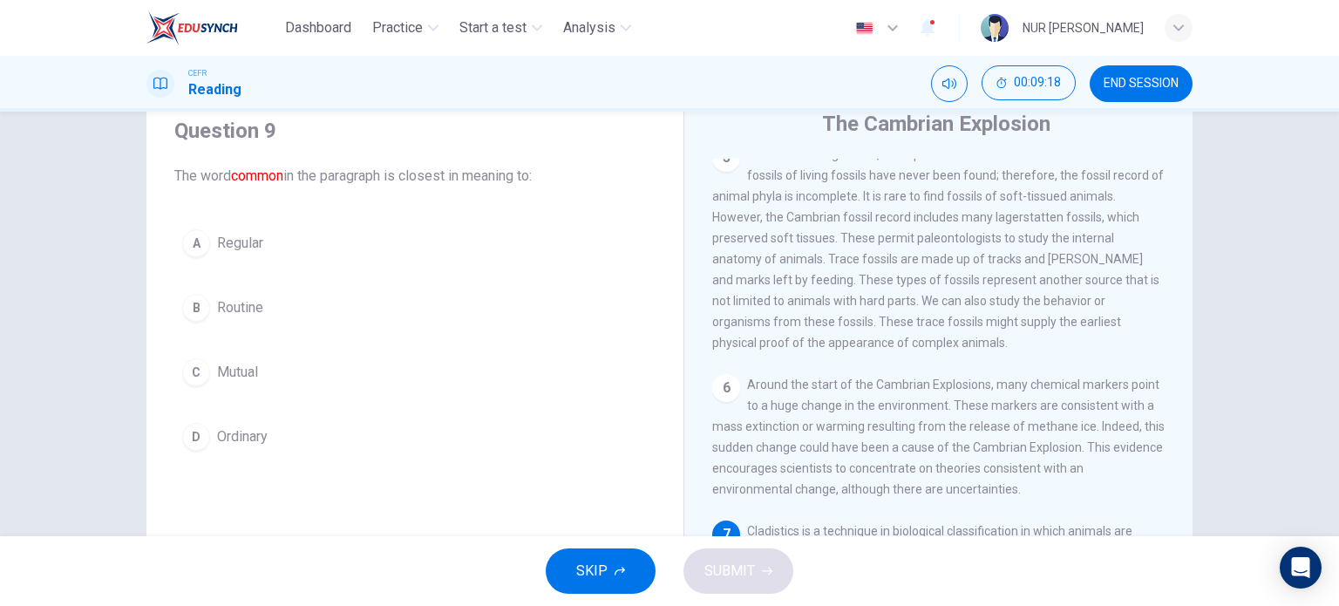
scroll to position [51, 0]
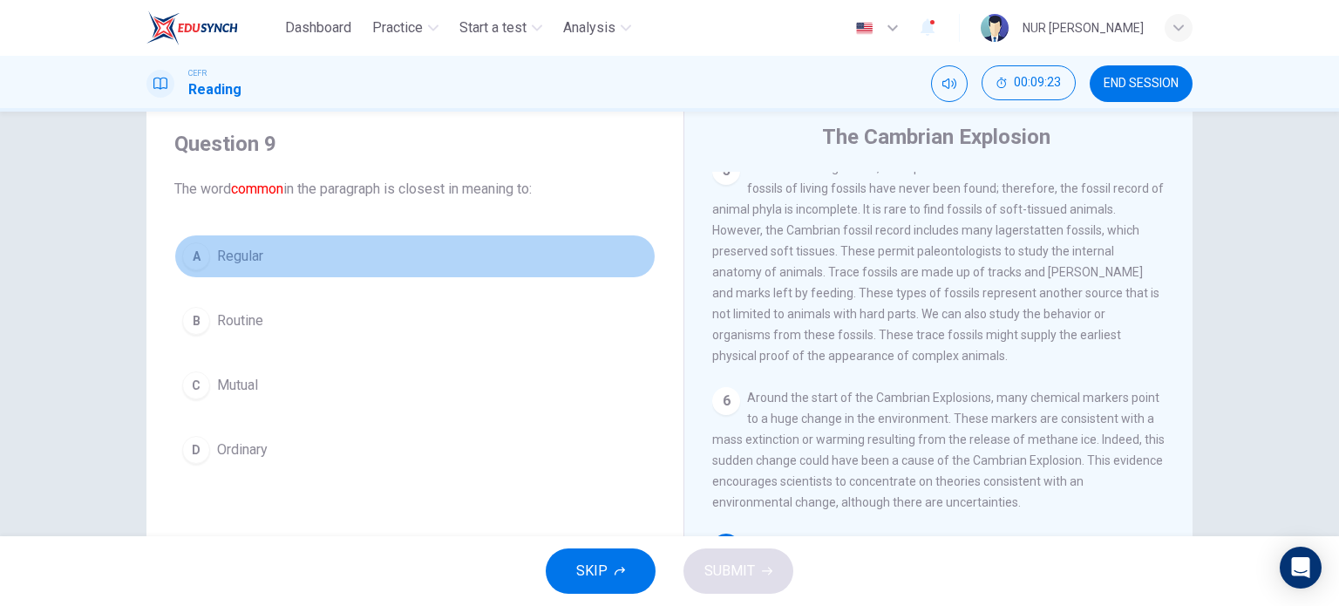
click at [391, 259] on button "A Regular" at bounding box center [414, 256] width 481 height 44
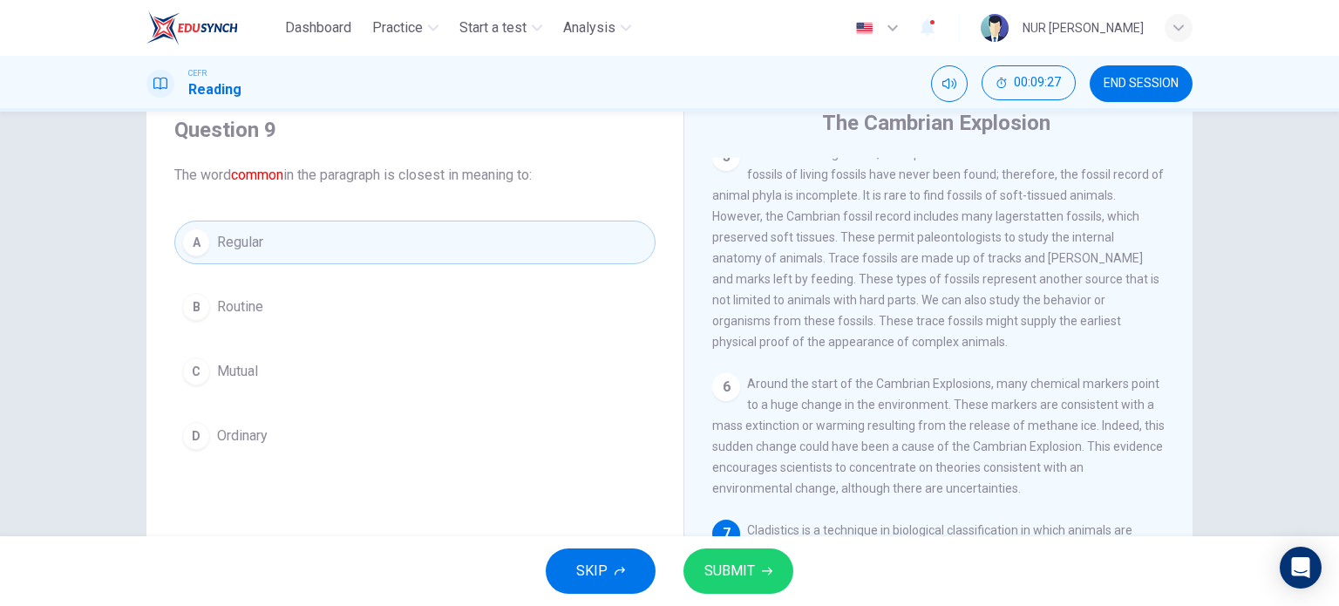
scroll to position [59, 0]
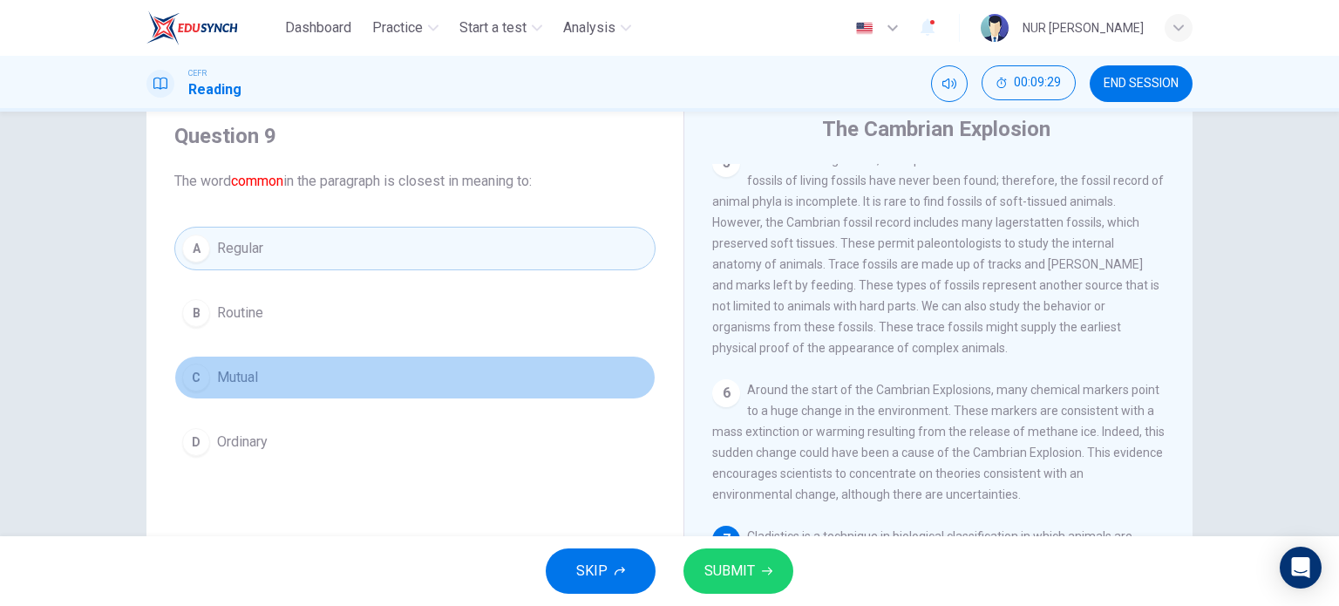
click at [365, 383] on button "C Mutual" at bounding box center [414, 378] width 481 height 44
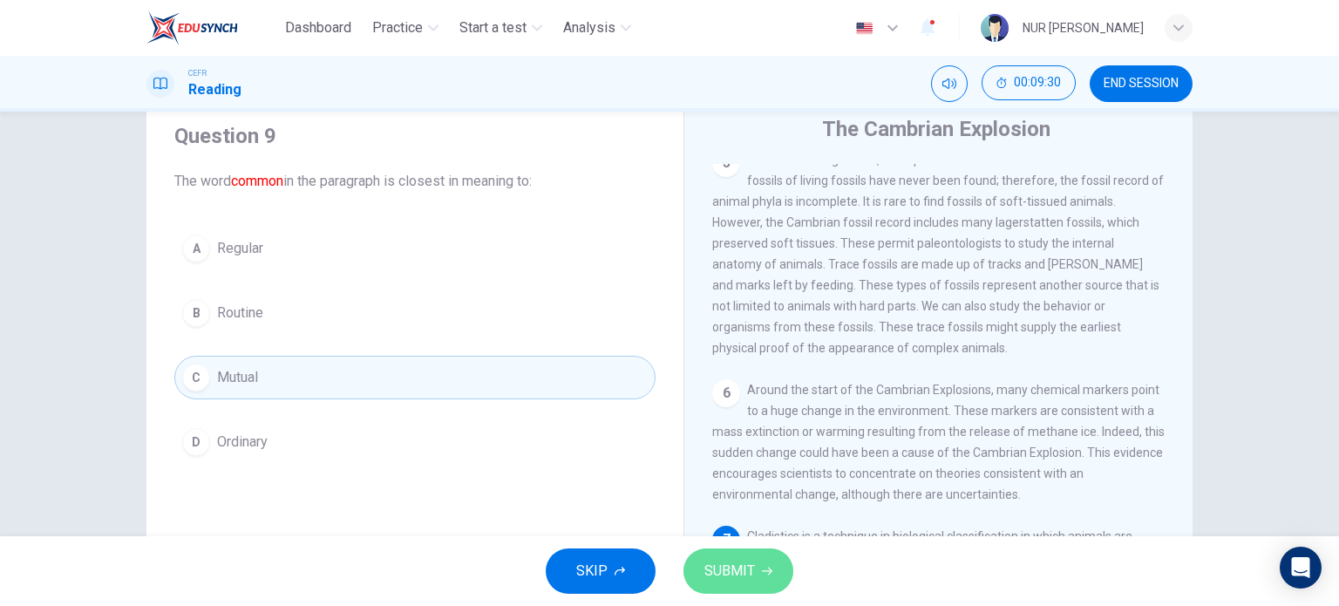
click at [707, 553] on button "SUBMIT" at bounding box center [738, 570] width 110 height 45
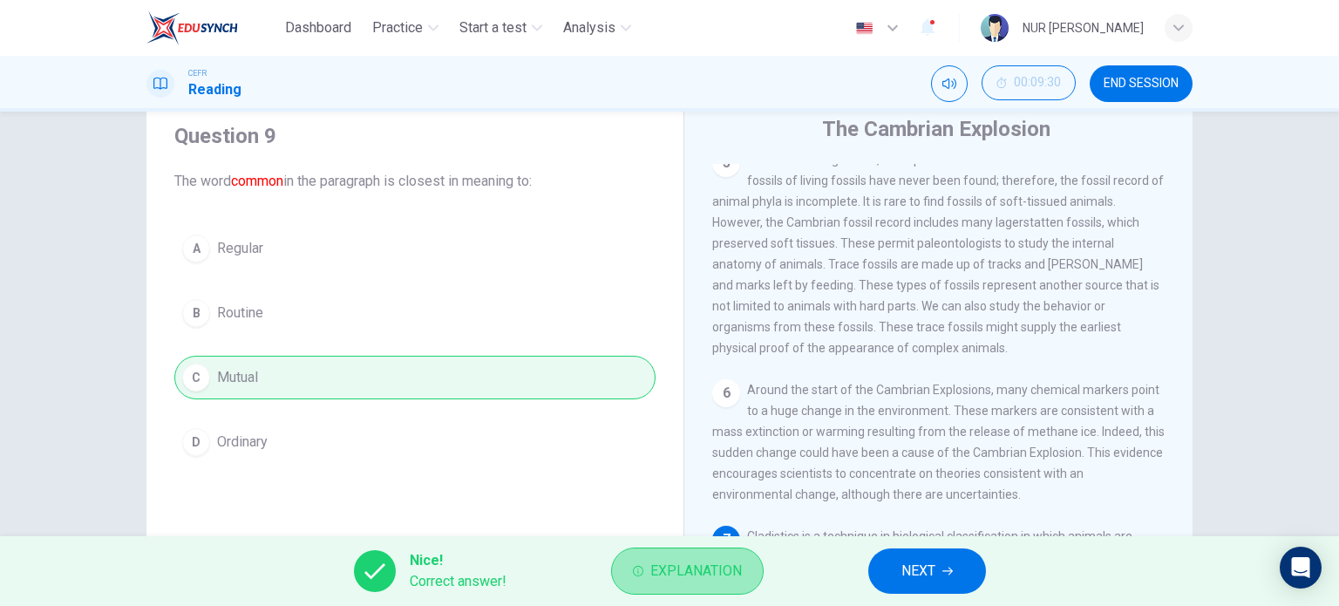
click at [722, 571] on span "Explanation" at bounding box center [696, 571] width 92 height 24
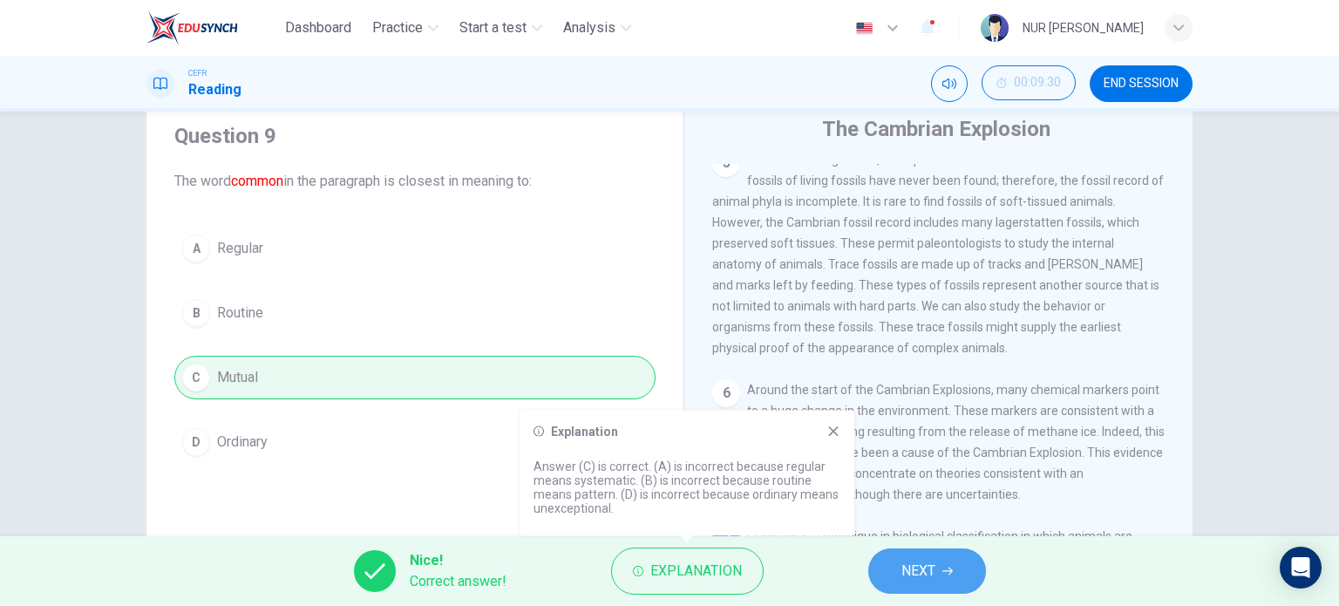
click at [911, 567] on span "NEXT" at bounding box center [918, 571] width 34 height 24
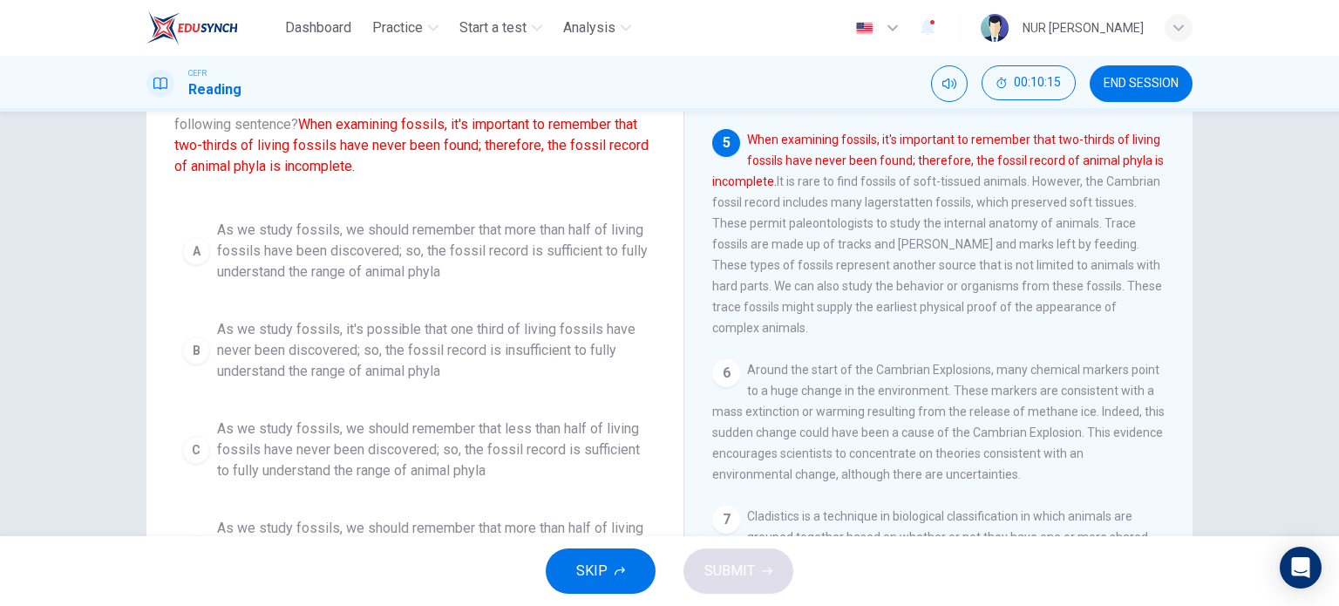
scroll to position [251, 0]
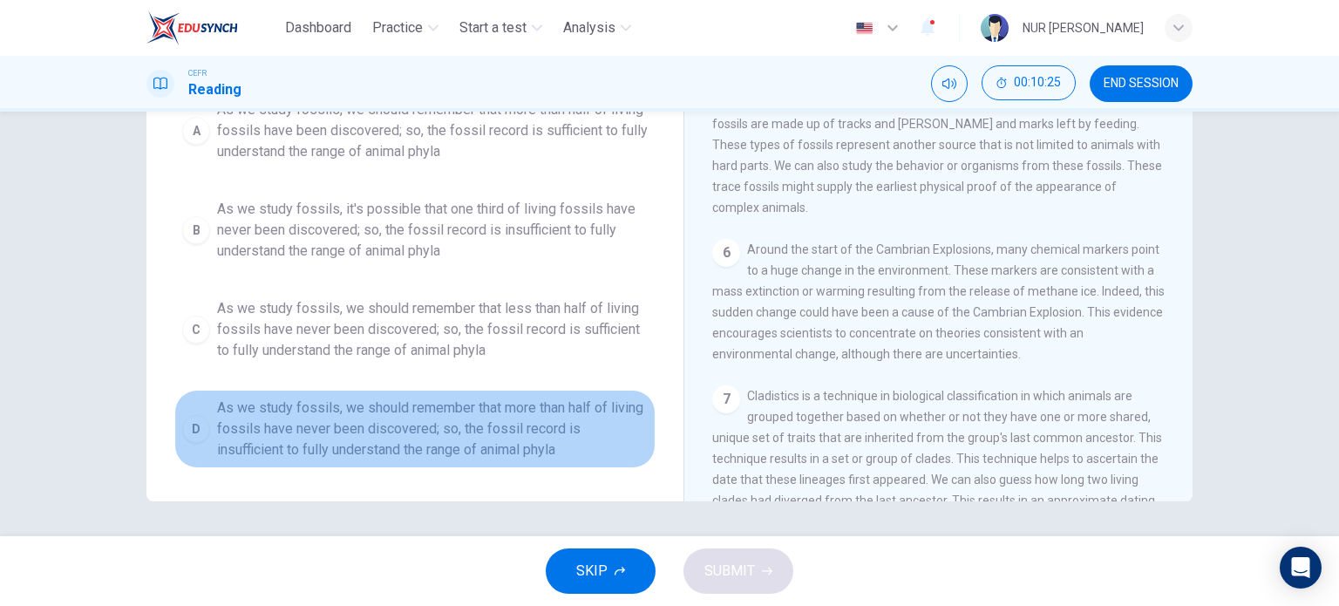
click at [580, 435] on span "As we study fossils, we should remember that more than half of living fossils h…" at bounding box center [432, 428] width 431 height 63
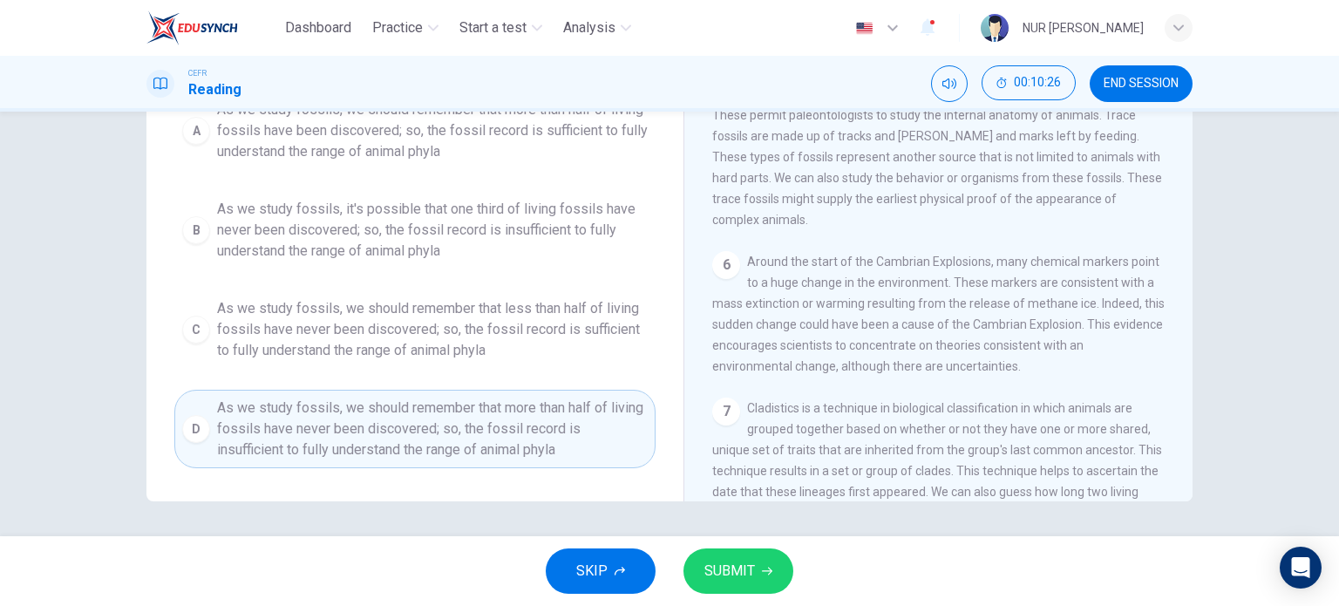
scroll to position [737, 0]
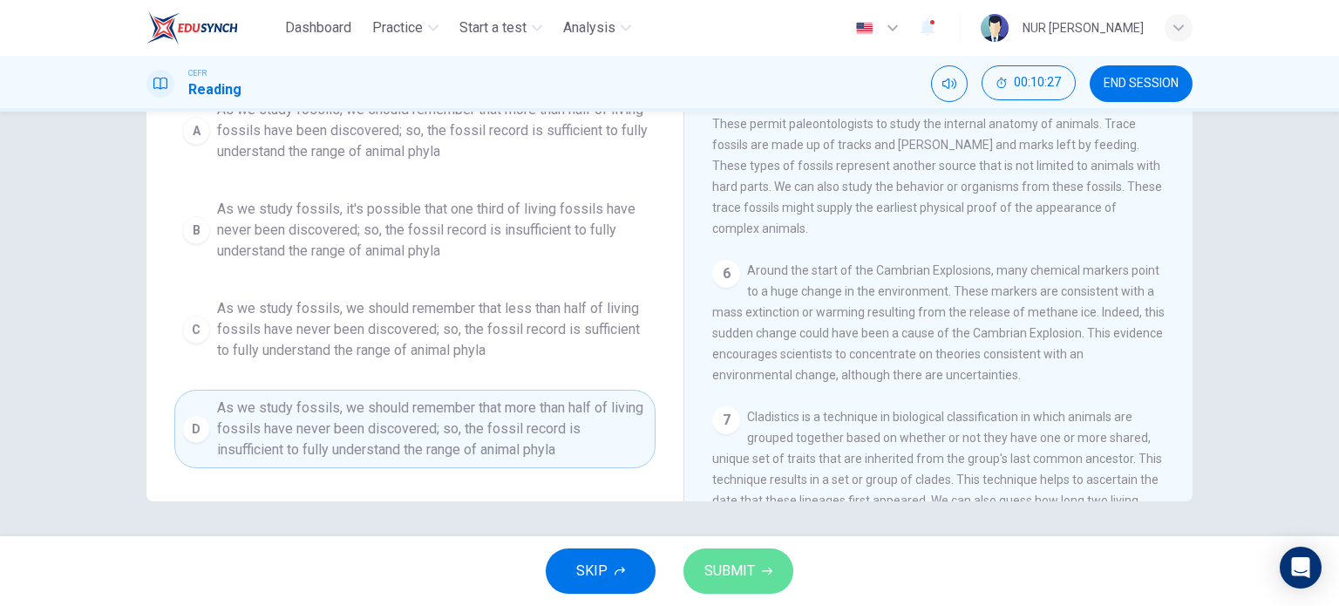
click at [743, 554] on button "SUBMIT" at bounding box center [738, 570] width 110 height 45
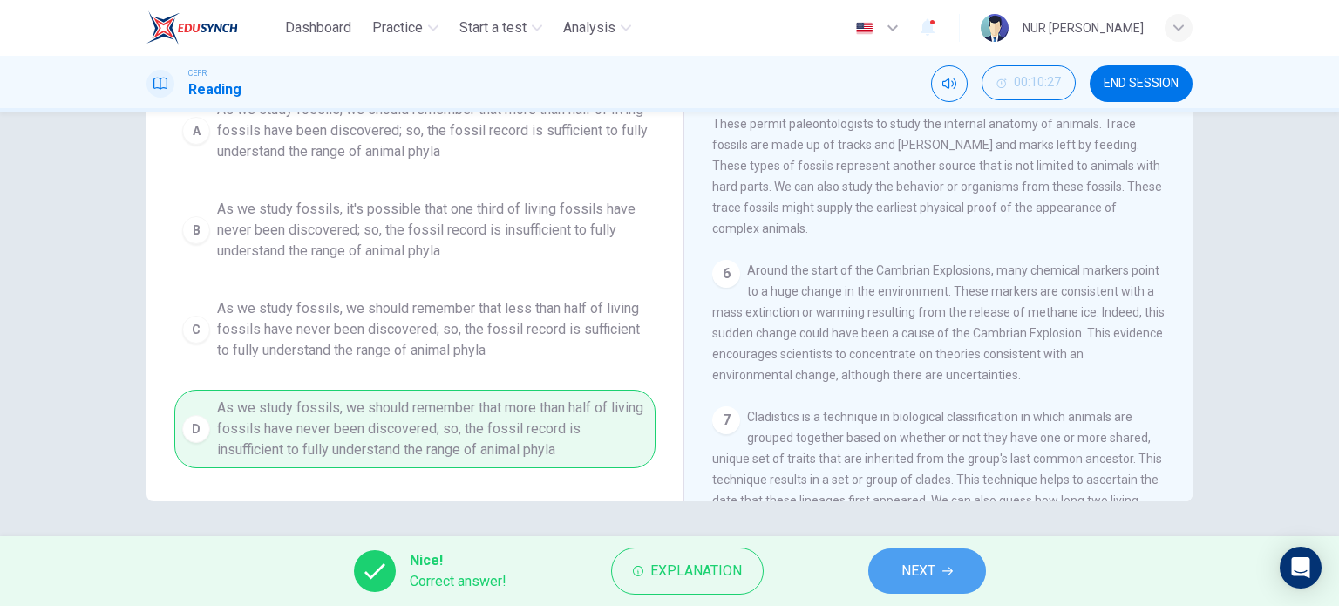
click at [915, 553] on button "NEXT" at bounding box center [927, 570] width 118 height 45
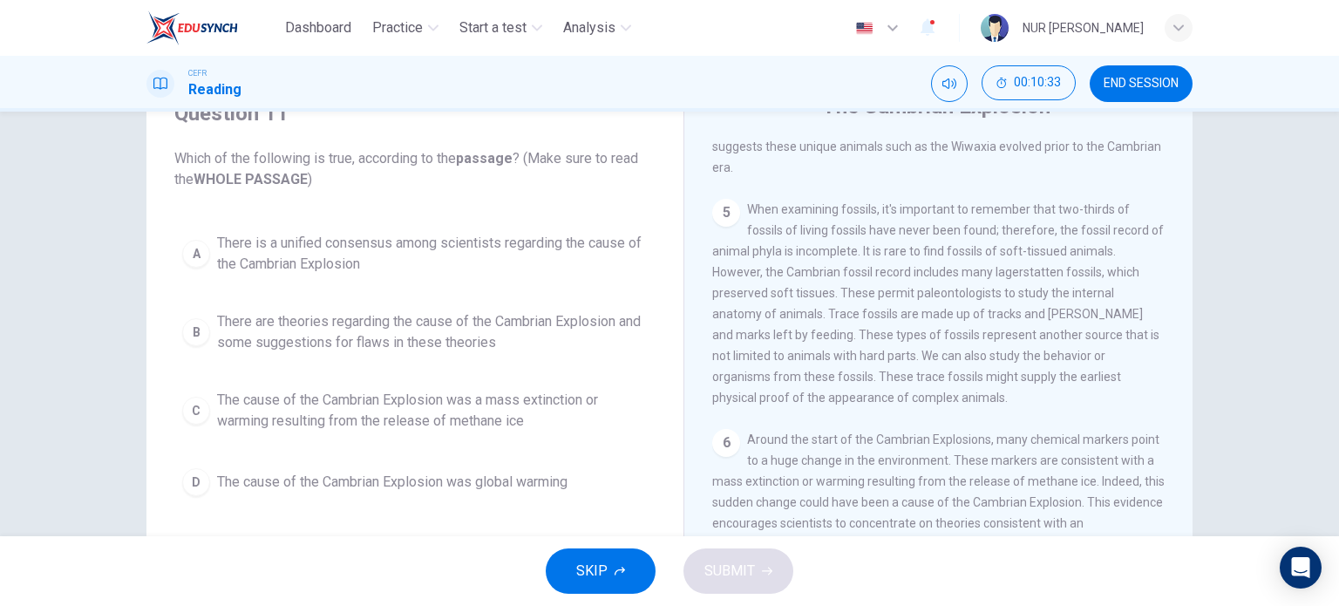
scroll to position [89, 0]
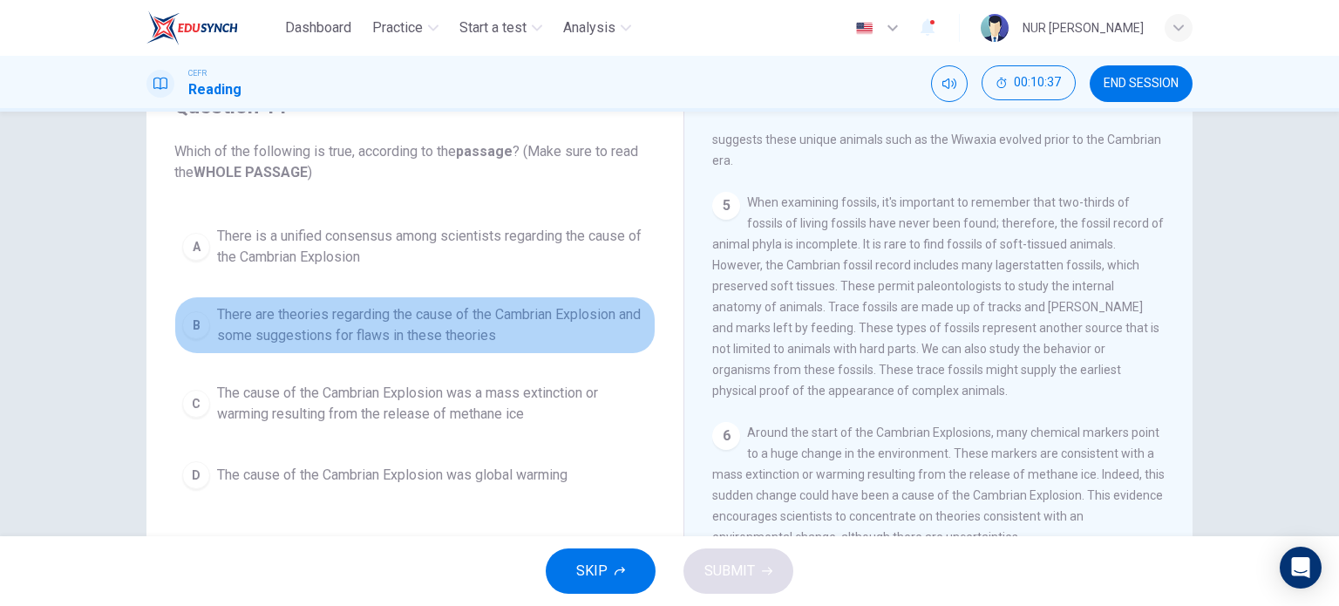
click at [366, 322] on span "There are theories regarding the cause of the Cambrian Explosion and some sugge…" at bounding box center [432, 325] width 431 height 42
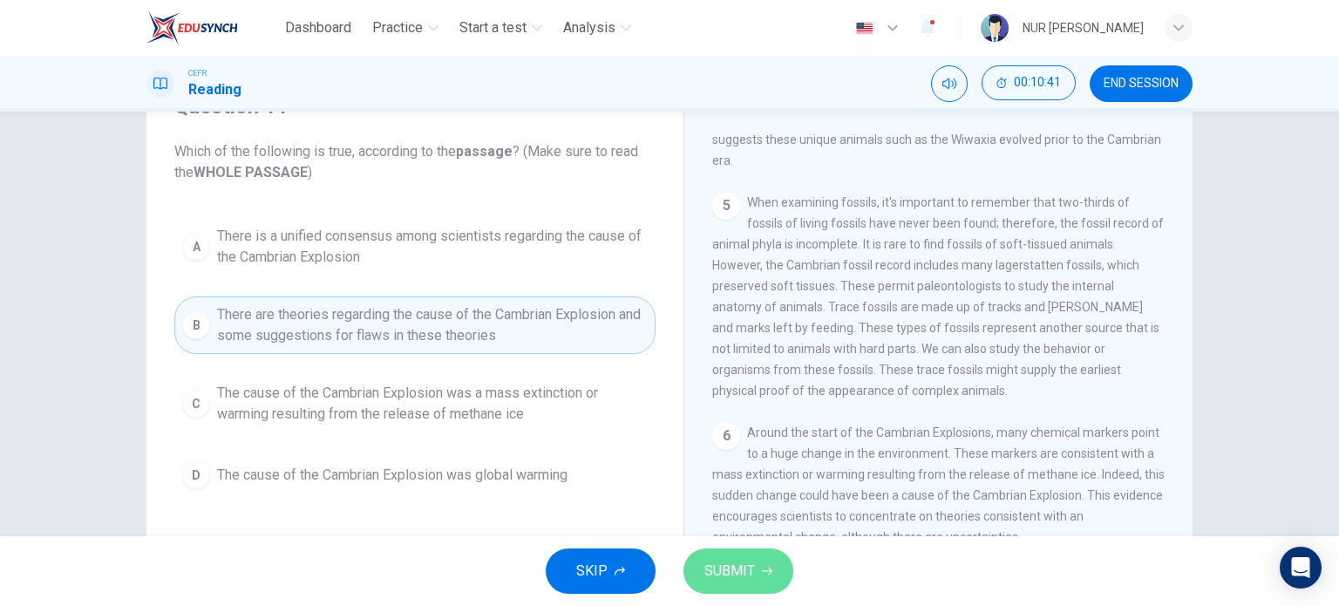
click at [724, 567] on span "SUBMIT" at bounding box center [729, 571] width 51 height 24
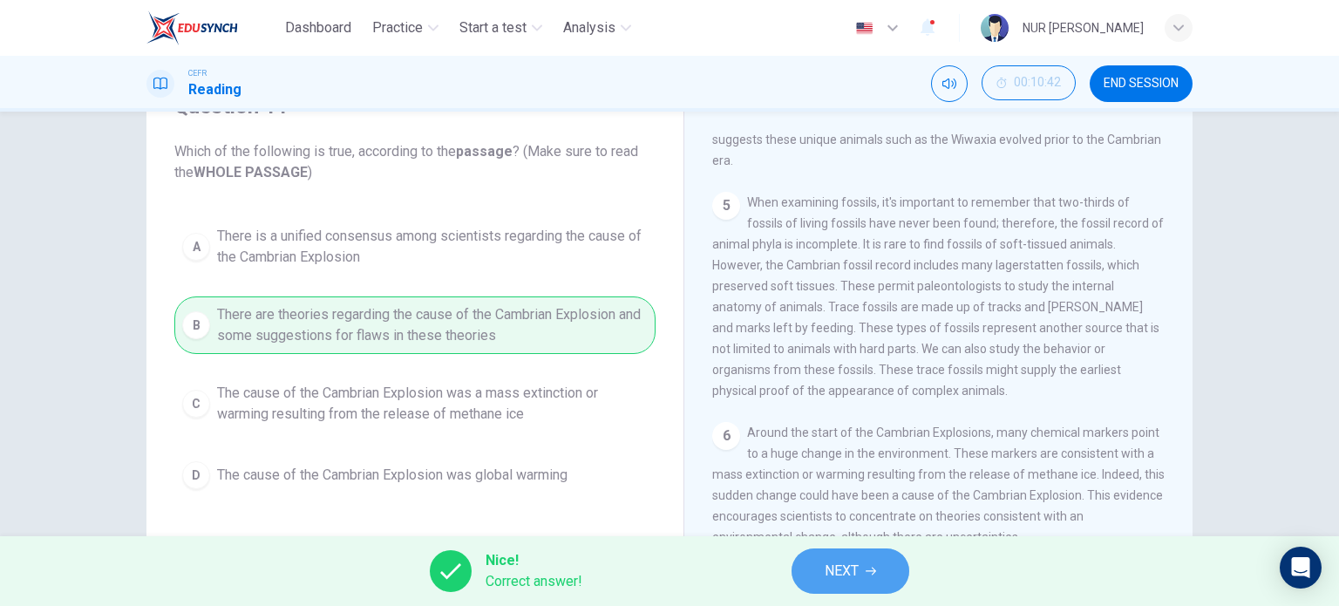
click at [832, 577] on span "NEXT" at bounding box center [841, 571] width 34 height 24
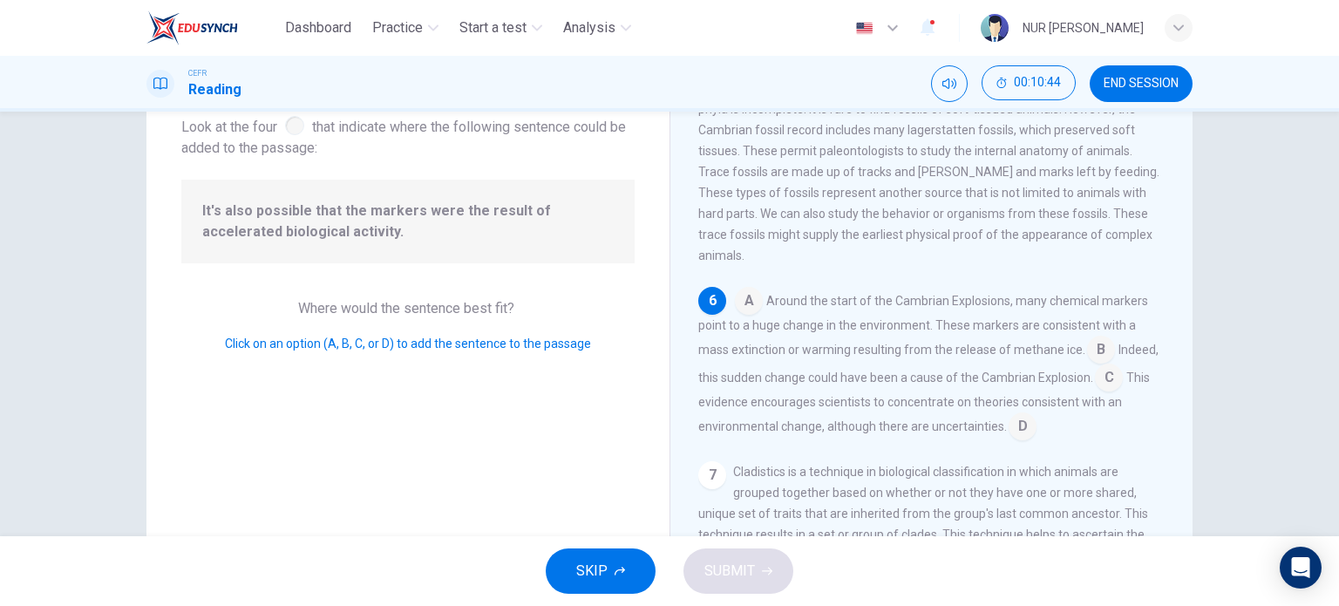
scroll to position [112, 0]
click at [1087, 364] on input at bounding box center [1101, 350] width 28 height 28
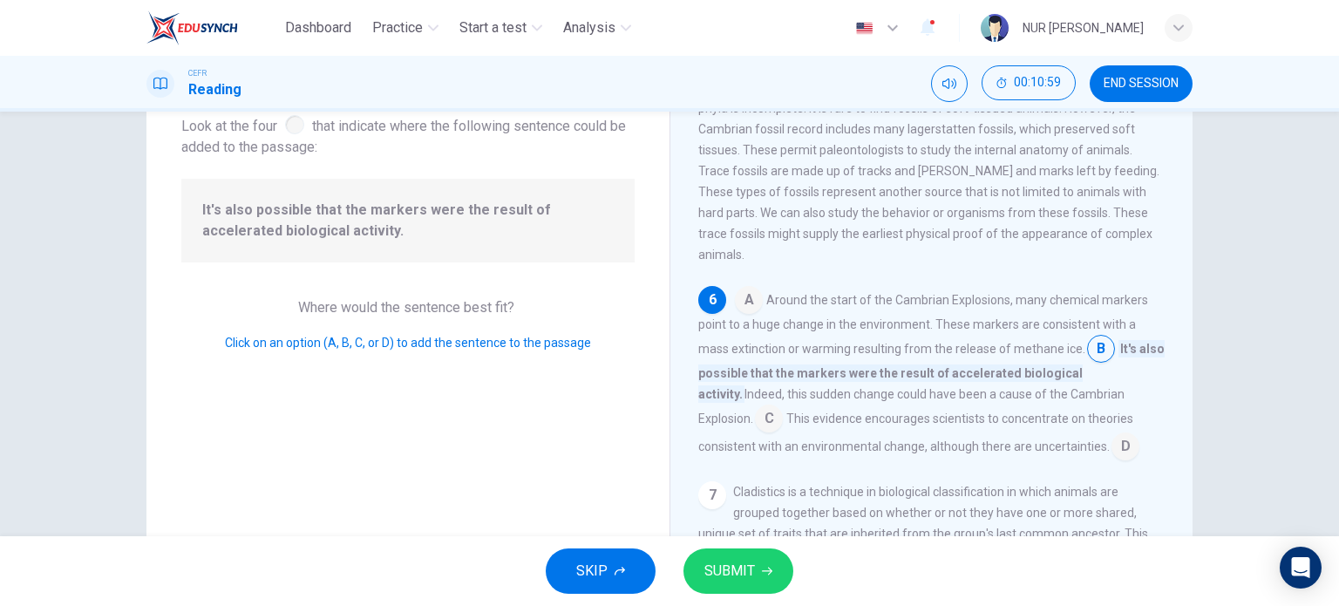
click at [1087, 364] on input at bounding box center [1101, 350] width 28 height 28
click at [729, 570] on span "SUBMIT" at bounding box center [729, 571] width 51 height 24
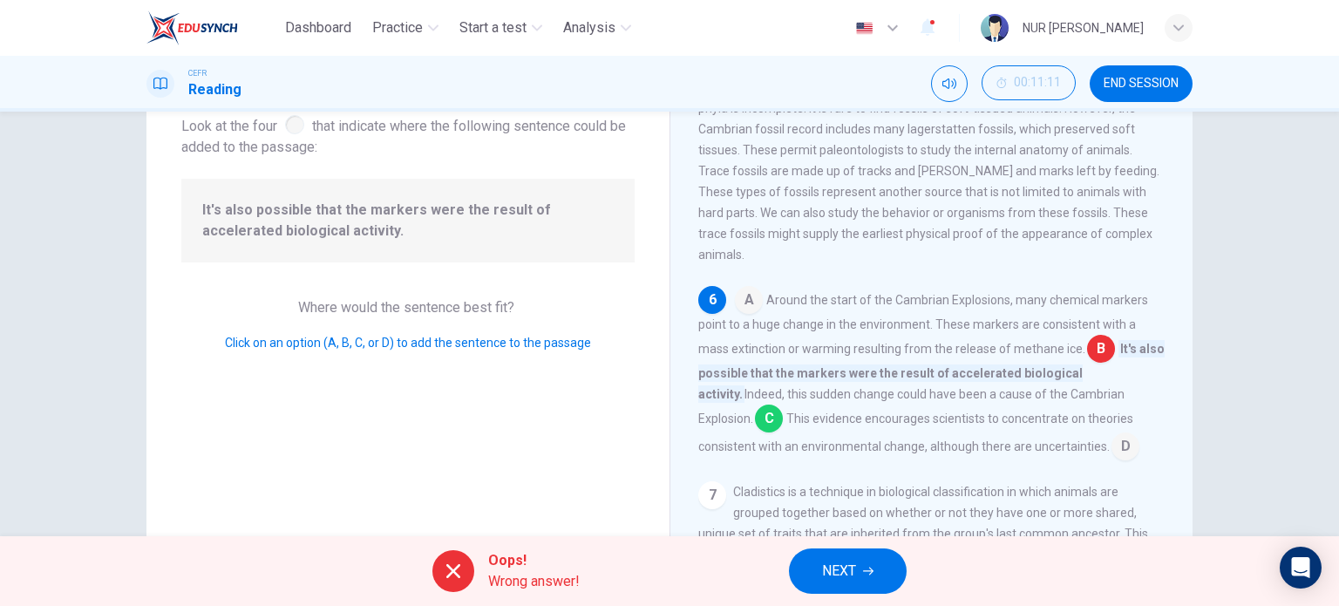
click at [755, 434] on input at bounding box center [769, 420] width 28 height 28
click at [847, 579] on span "NEXT" at bounding box center [839, 571] width 34 height 24
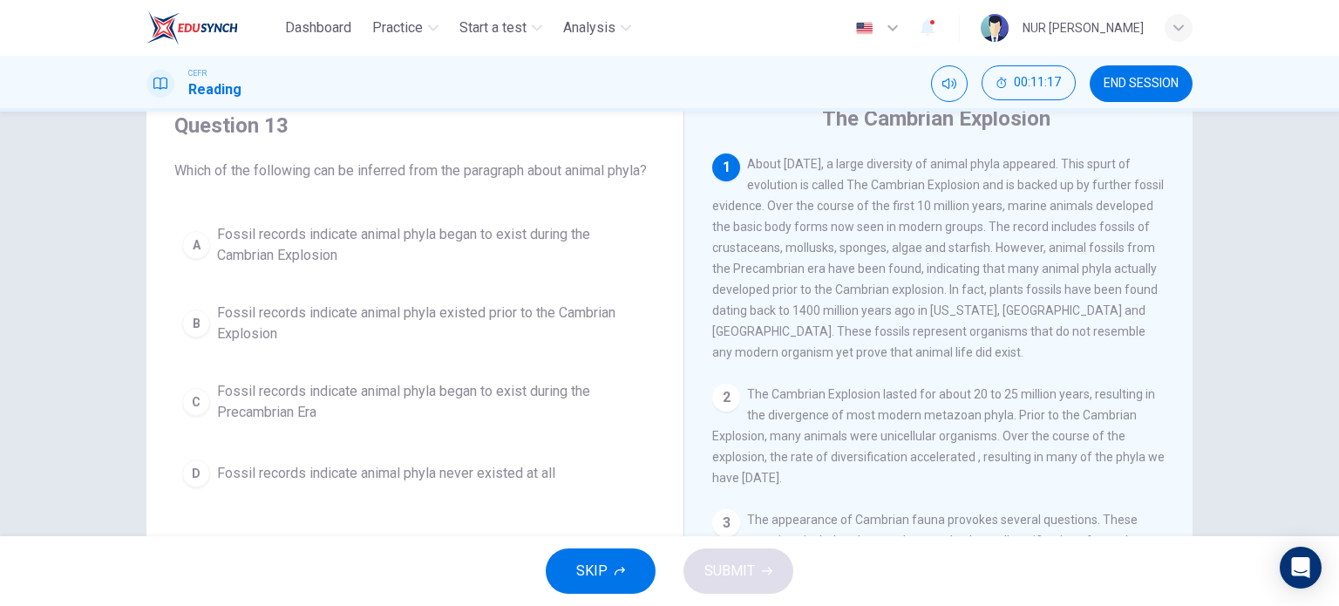
scroll to position [70, 0]
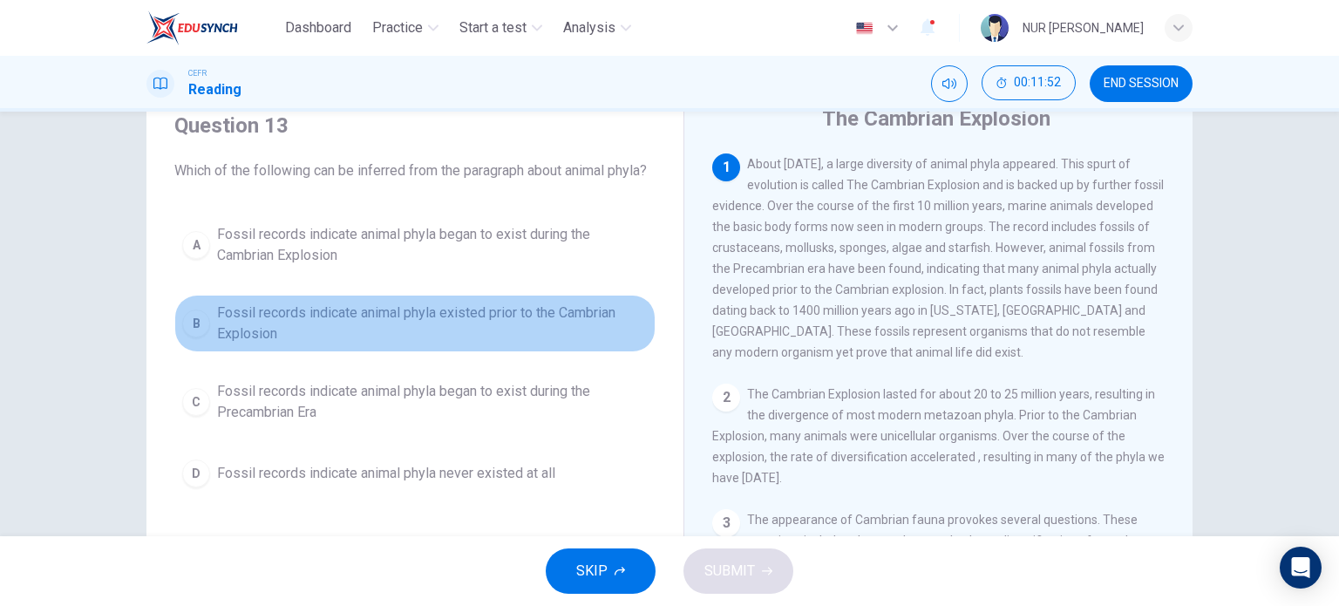
click at [507, 344] on span "Fossil records indicate animal phyla existed prior to the Cambrian Explosion" at bounding box center [432, 323] width 431 height 42
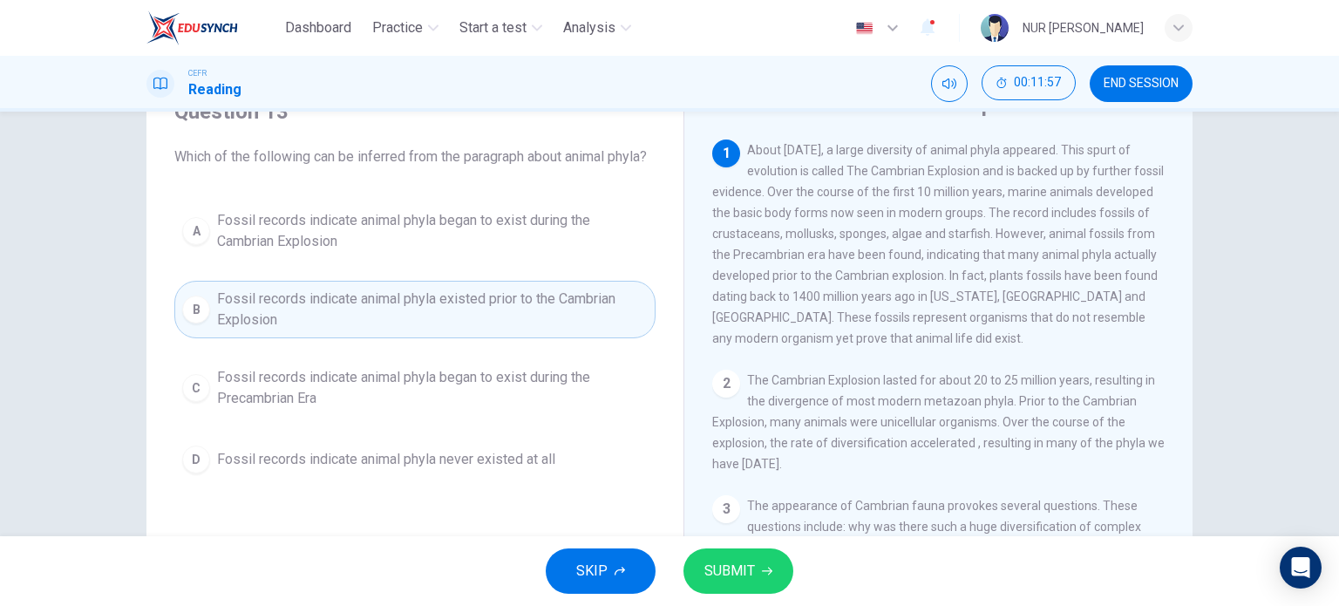
scroll to position [84, 0]
click at [743, 553] on button "SUBMIT" at bounding box center [738, 570] width 110 height 45
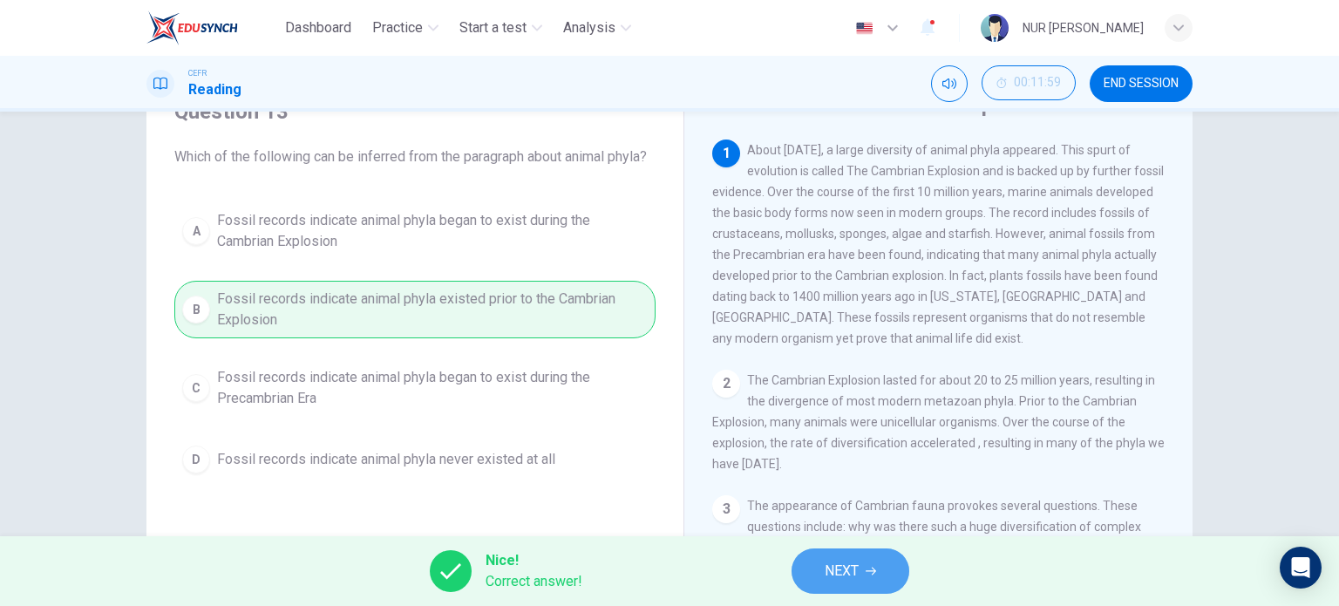
click at [830, 557] on button "NEXT" at bounding box center [850, 570] width 118 height 45
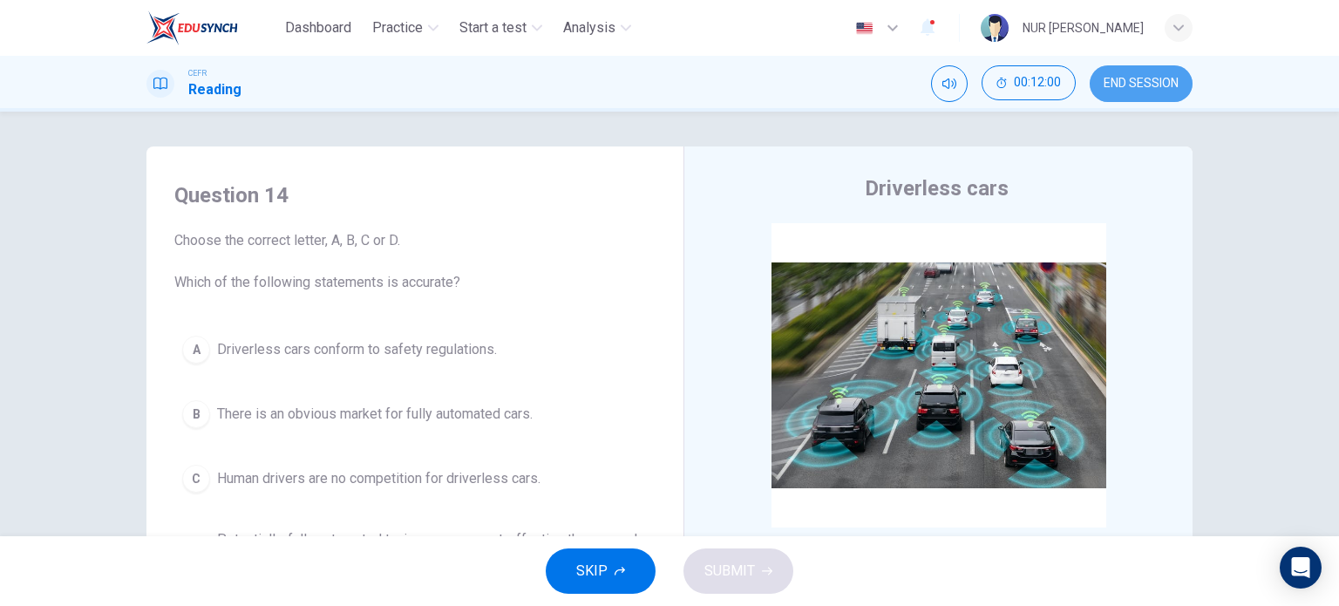
click at [1107, 92] on button "END SESSION" at bounding box center [1140, 83] width 103 height 37
